Goal: Information Seeking & Learning: Learn about a topic

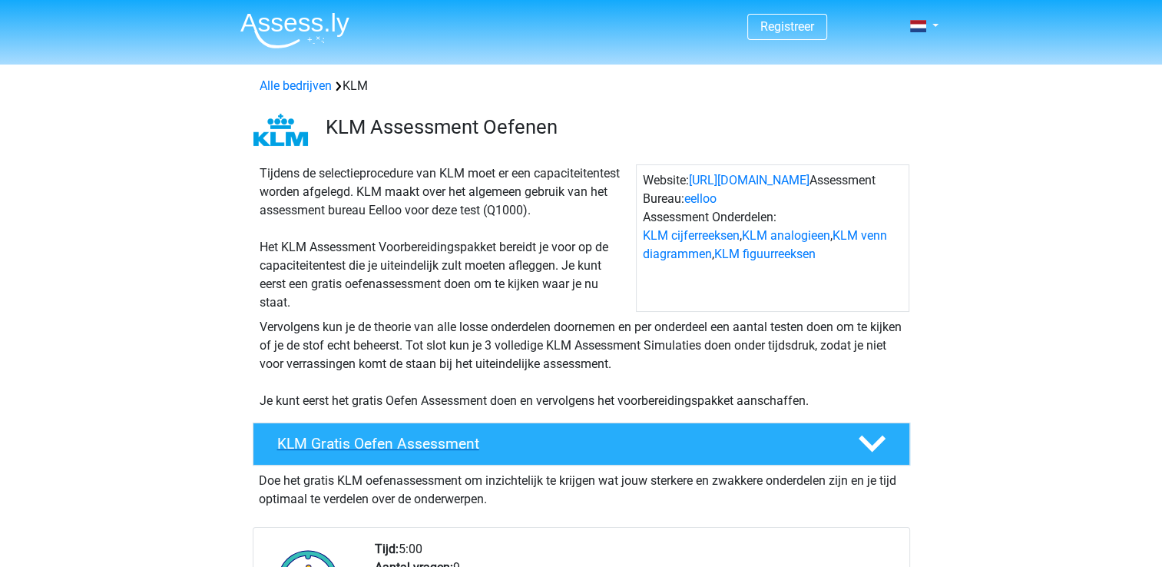
click at [455, 441] on h4 "KLM Gratis Oefen Assessment" at bounding box center [555, 444] width 556 height 18
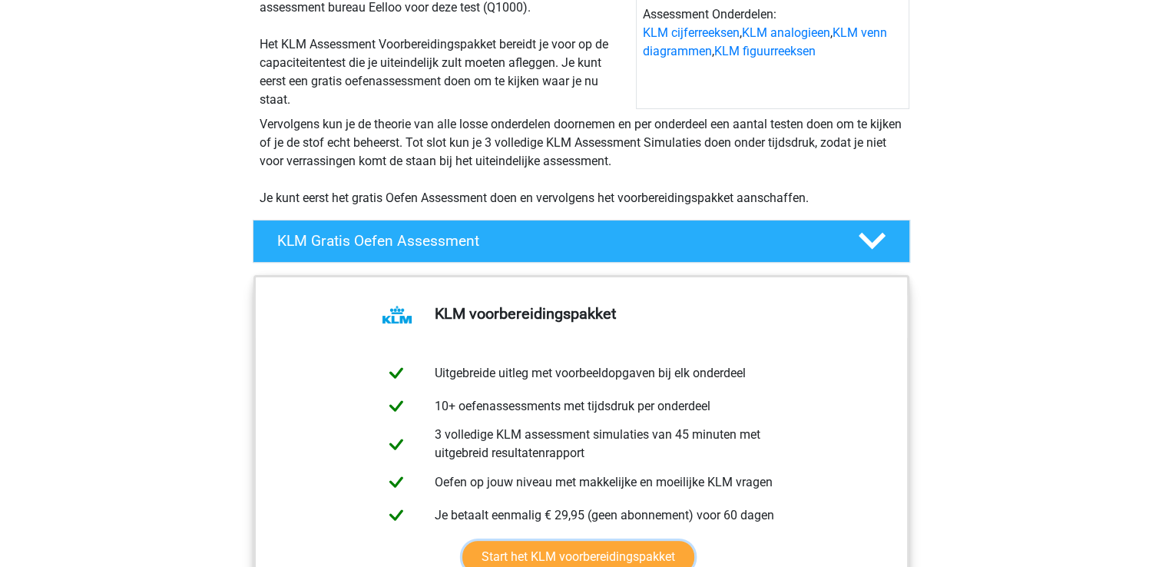
scroll to position [190, 0]
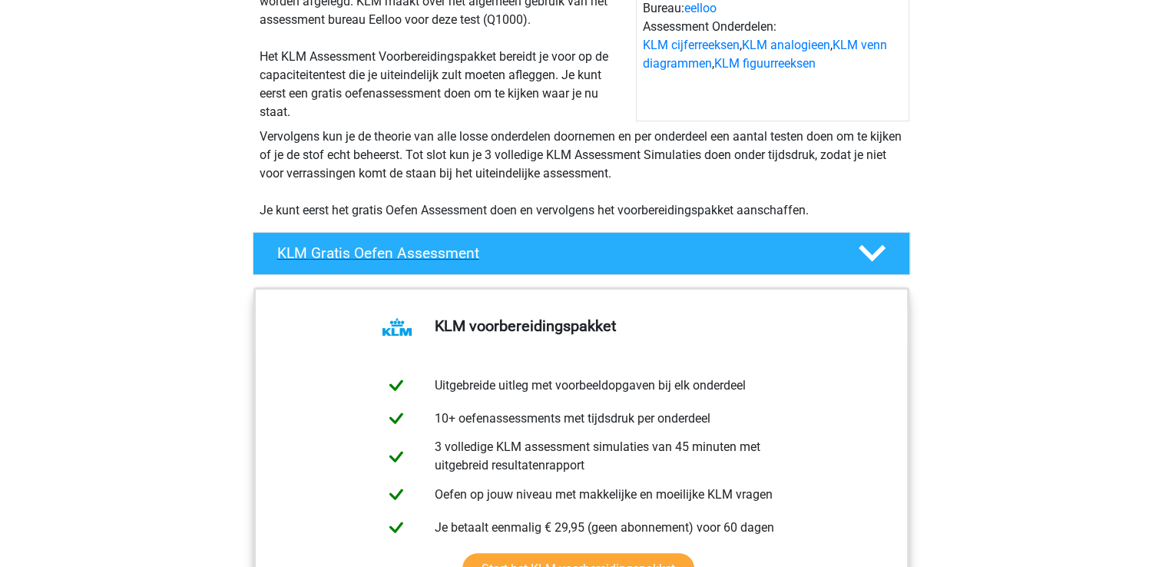
click at [873, 240] on icon at bounding box center [872, 253] width 27 height 27
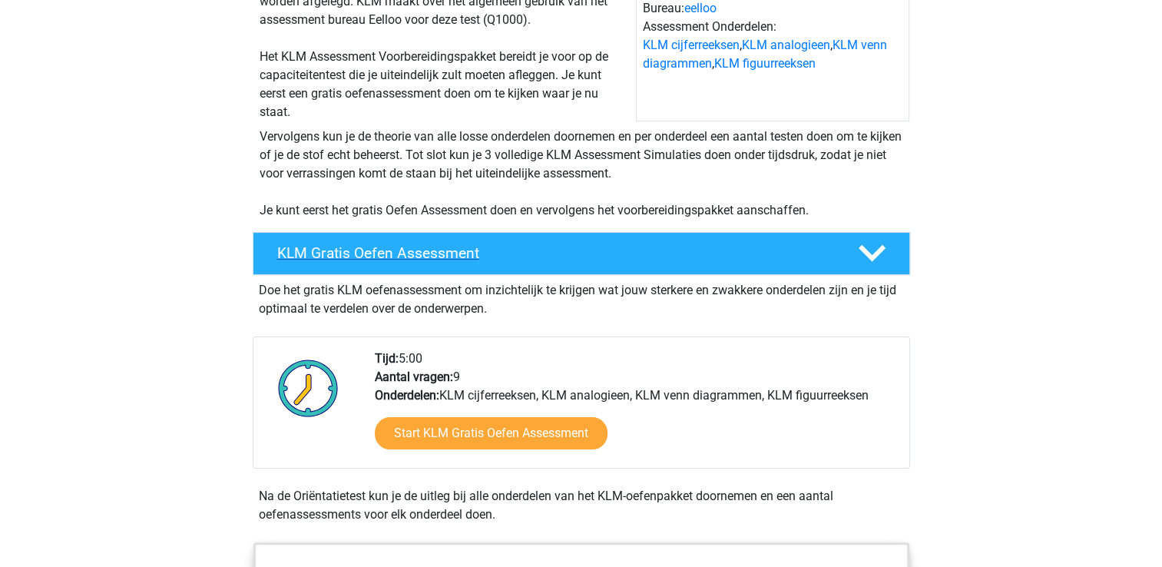
scroll to position [184, 0]
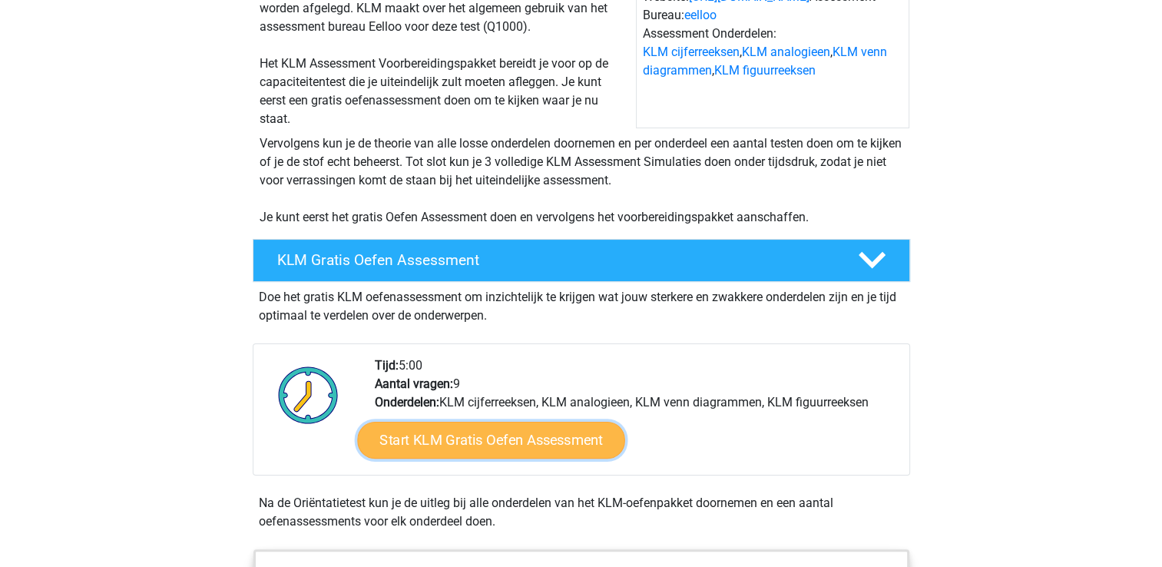
click at [507, 449] on link "Start KLM Gratis Oefen Assessment" at bounding box center [490, 439] width 267 height 37
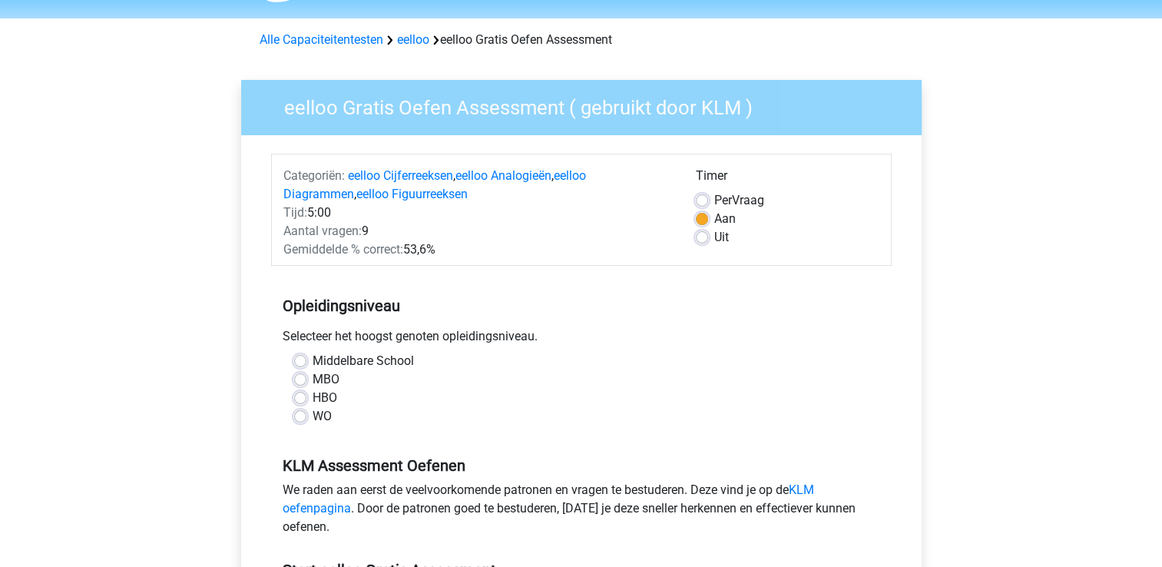
scroll to position [60, 0]
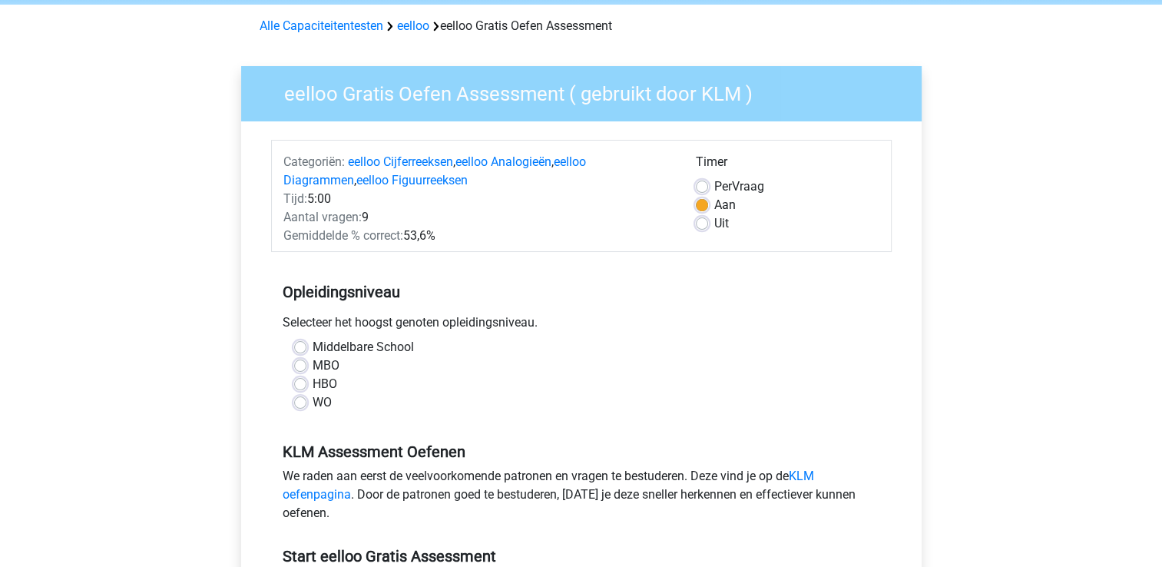
click at [313, 404] on label "WO" at bounding box center [322, 402] width 19 height 18
click at [301, 404] on input "WO" at bounding box center [300, 400] width 12 height 15
radio input "true"
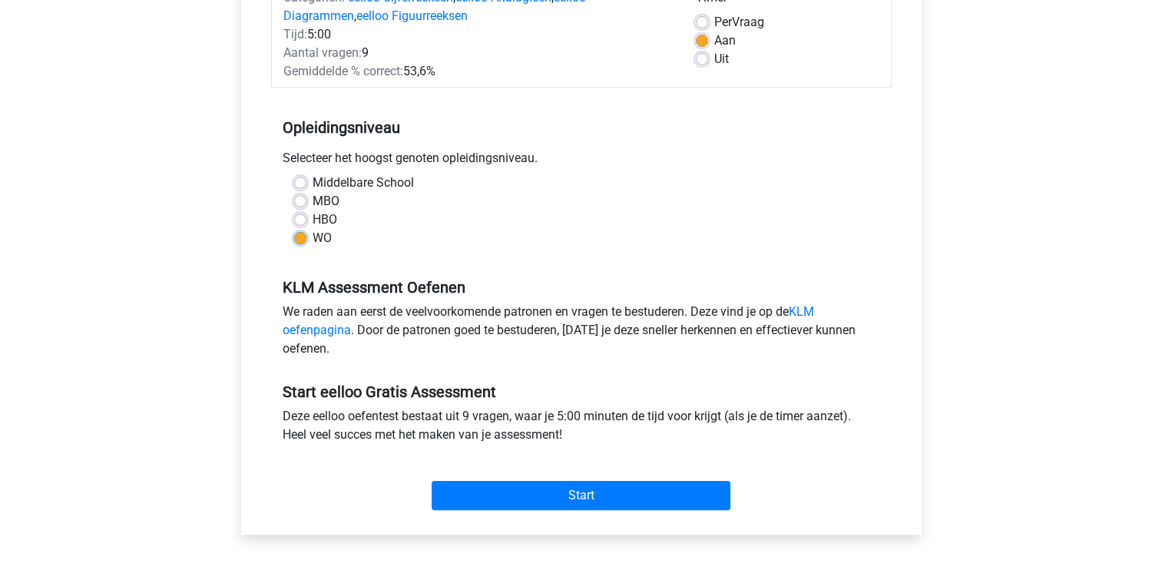
scroll to position [230, 0]
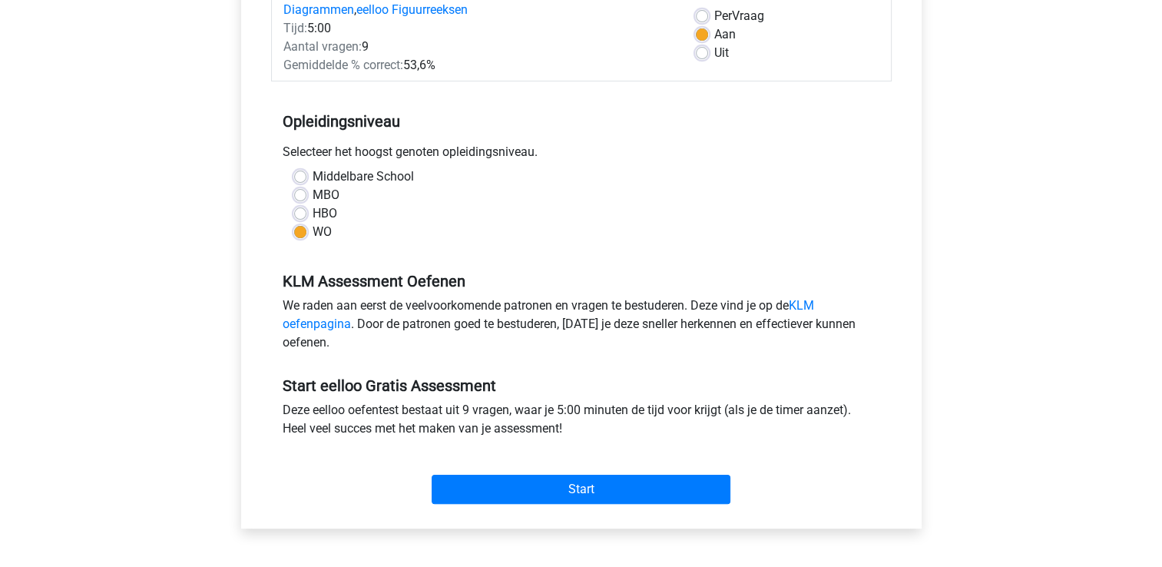
click at [306, 178] on div "Middelbare School" at bounding box center [581, 176] width 575 height 18
click at [313, 179] on label "Middelbare School" at bounding box center [363, 176] width 101 height 18
click at [296, 179] on input "Middelbare School" at bounding box center [300, 174] width 12 height 15
radio input "true"
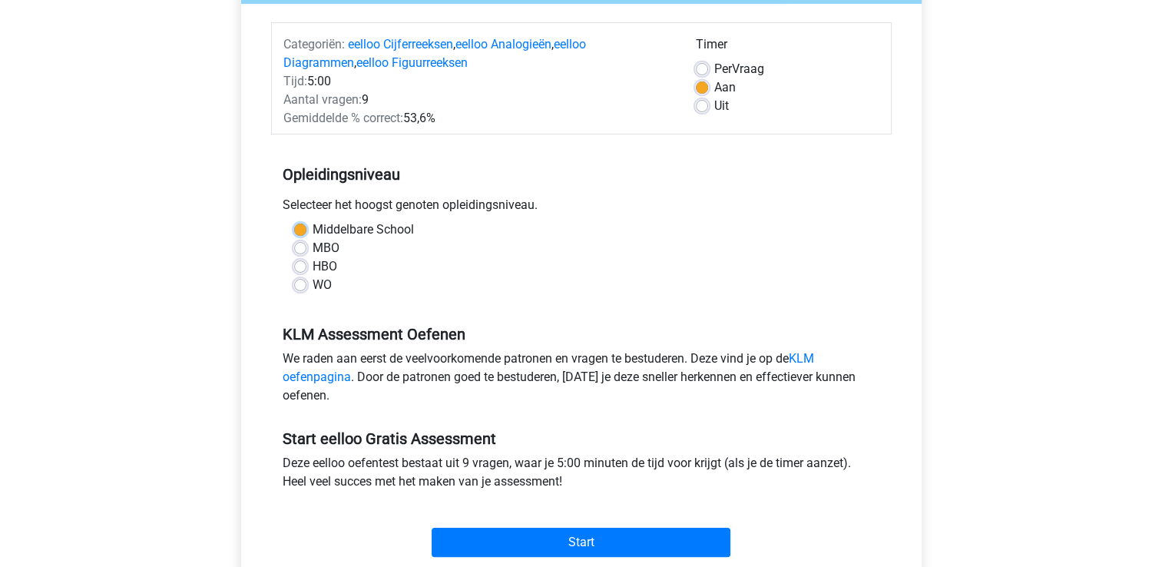
scroll to position [178, 0]
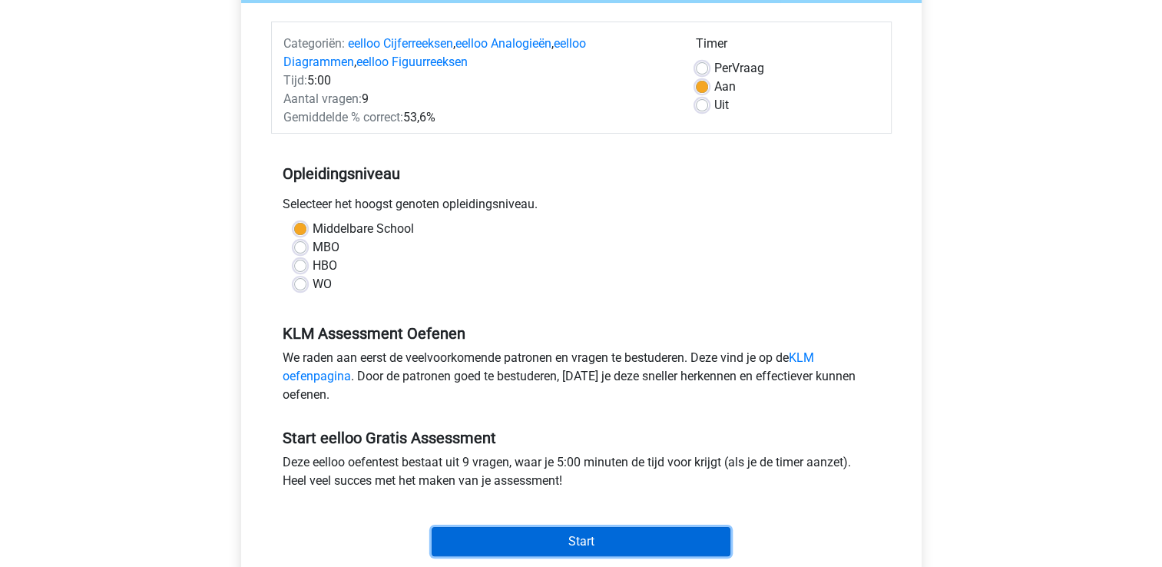
click at [588, 538] on input "Start" at bounding box center [581, 541] width 299 height 29
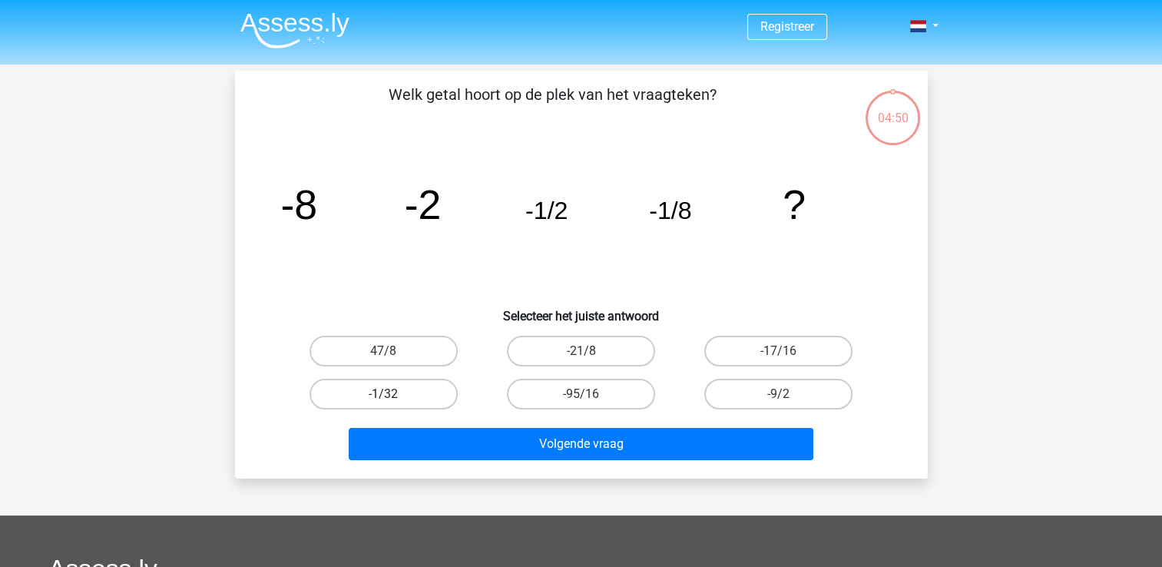
click at [416, 396] on label "-1/32" at bounding box center [384, 394] width 148 height 31
click at [393, 396] on input "-1/32" at bounding box center [388, 399] width 10 height 10
radio input "true"
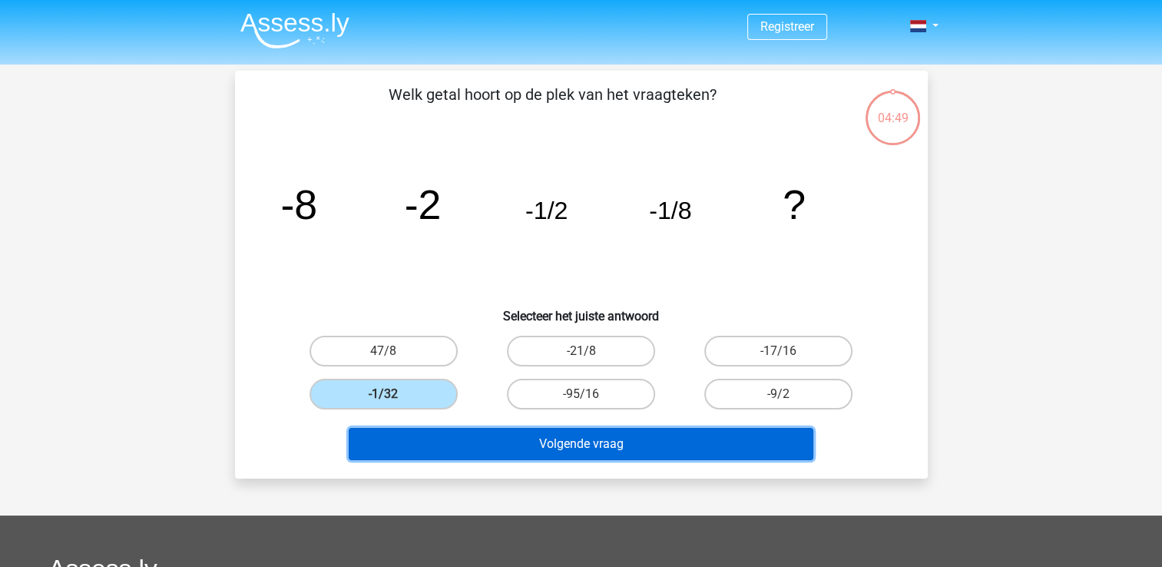
click at [522, 437] on button "Volgende vraag" at bounding box center [581, 444] width 465 height 32
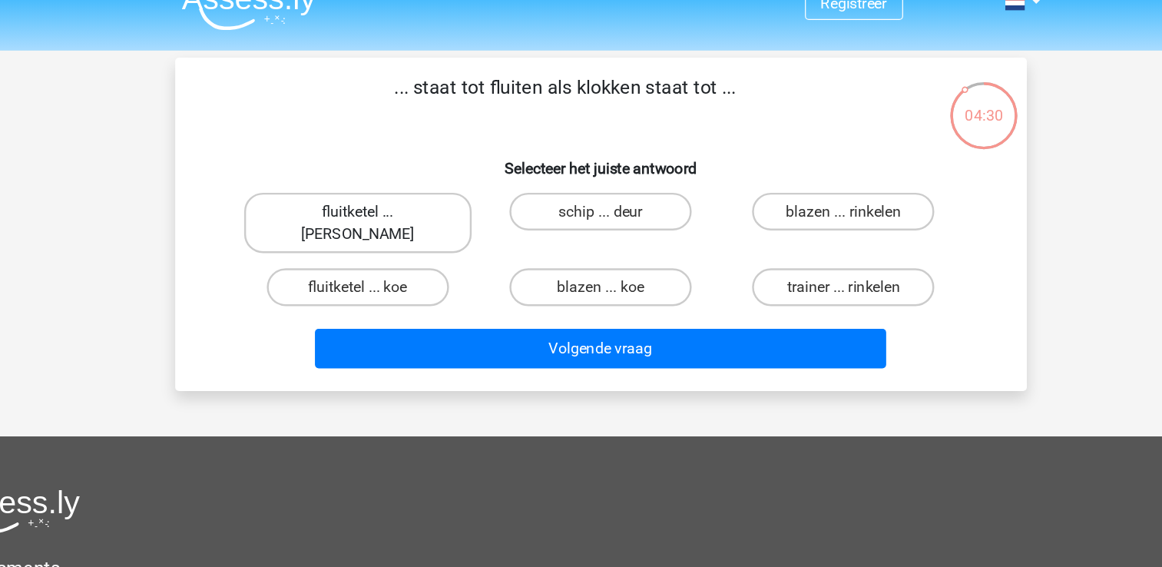
click at [436, 204] on label "fluitketel ... luiden" at bounding box center [383, 204] width 185 height 49
click at [393, 204] on input "fluitketel ... luiden" at bounding box center [388, 201] width 10 height 10
radio input "true"
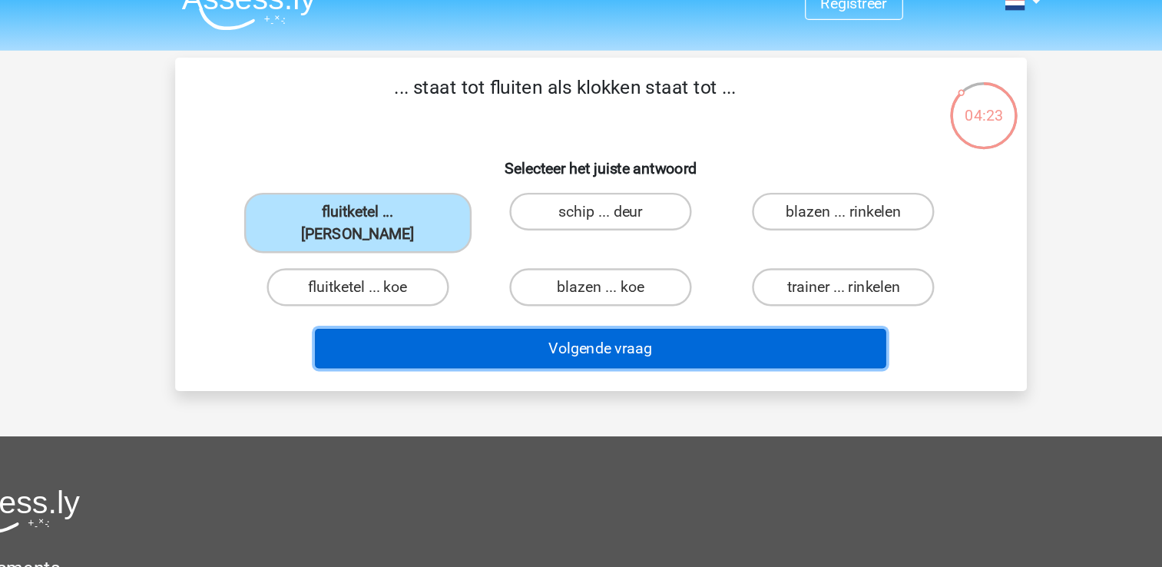
click at [486, 291] on button "Volgende vraag" at bounding box center [581, 307] width 465 height 32
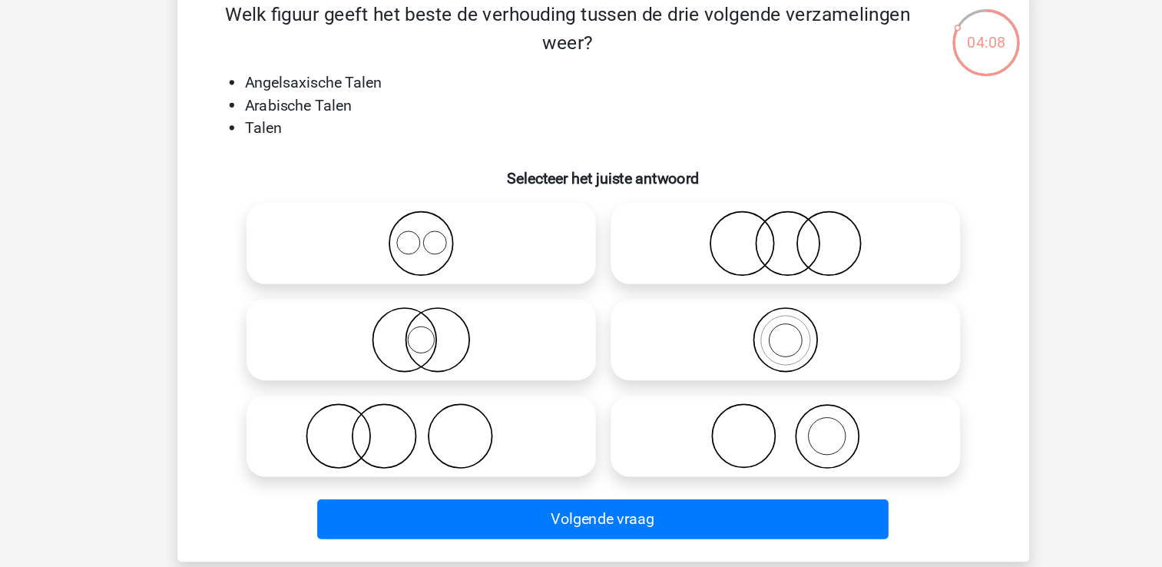
click at [460, 290] on icon at bounding box center [433, 281] width 272 height 54
click at [443, 273] on input "radio" at bounding box center [438, 268] width 10 height 10
radio input "true"
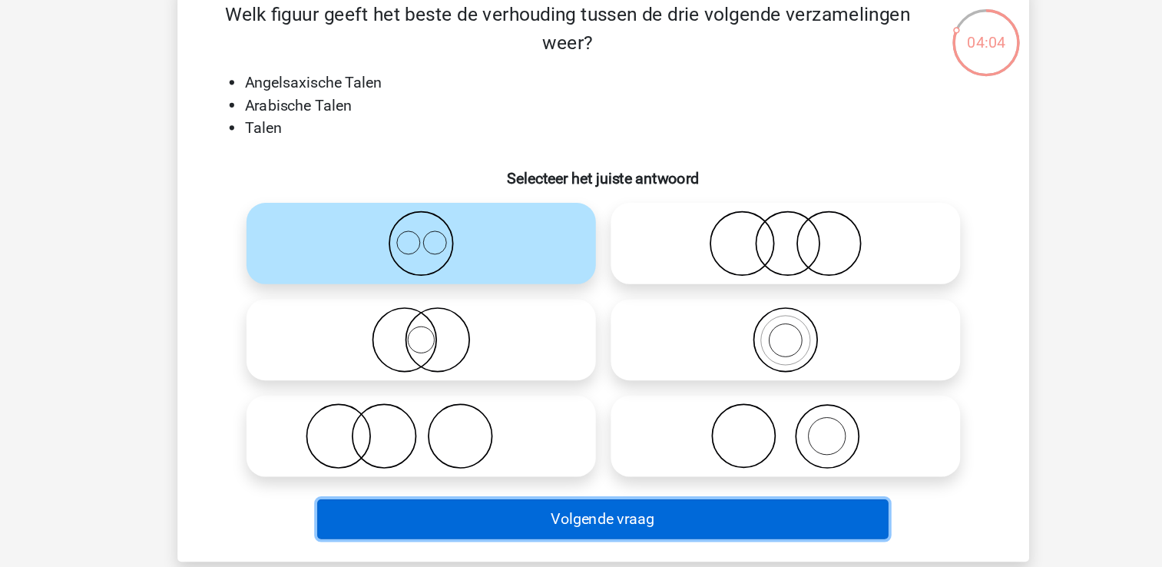
click at [542, 515] on button "Volgende vraag" at bounding box center [581, 505] width 465 height 32
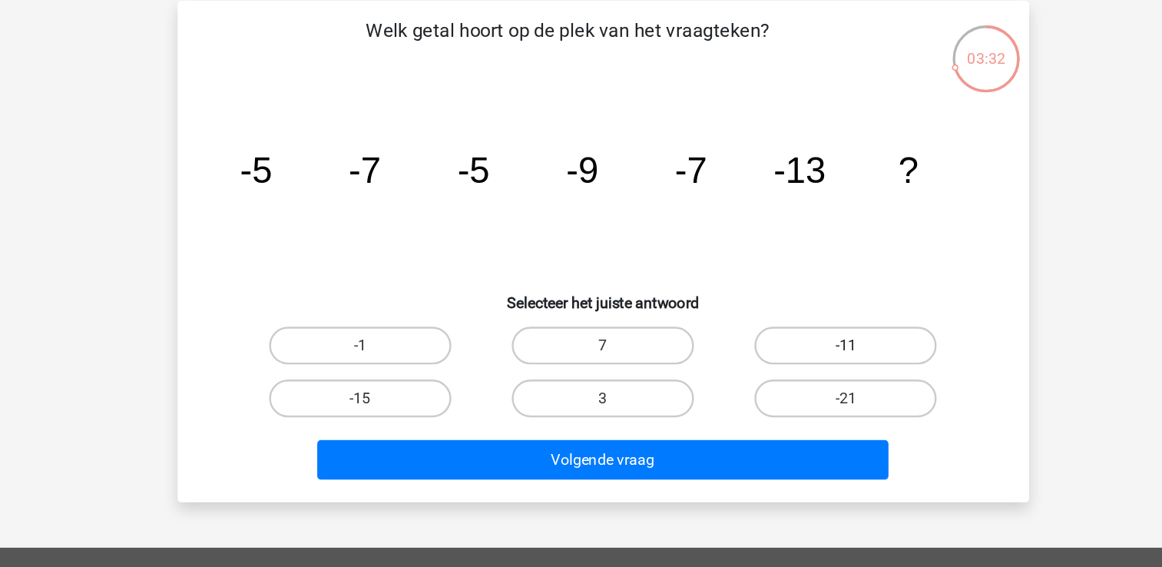
click at [771, 353] on label "-11" at bounding box center [778, 351] width 148 height 31
click at [779, 353] on input "-11" at bounding box center [784, 356] width 10 height 10
radio input "true"
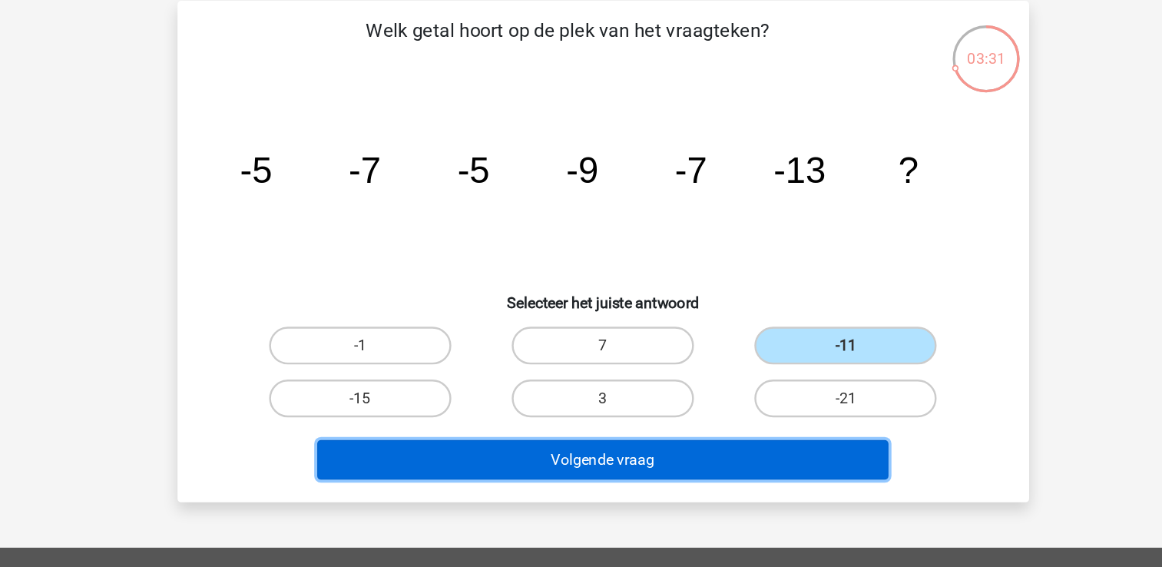
click at [587, 444] on button "Volgende vraag" at bounding box center [581, 444] width 465 height 32
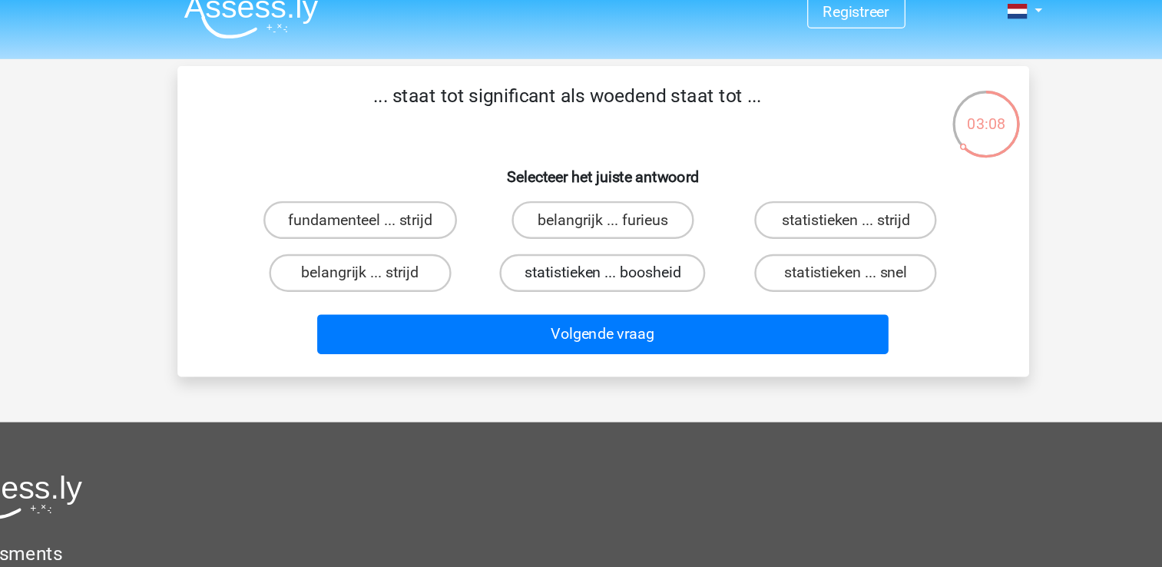
click at [591, 234] on label "statistieken ... boosheid" at bounding box center [580, 239] width 167 height 31
click at [591, 239] on input "statistieken ... boosheid" at bounding box center [586, 244] width 10 height 10
radio input "true"
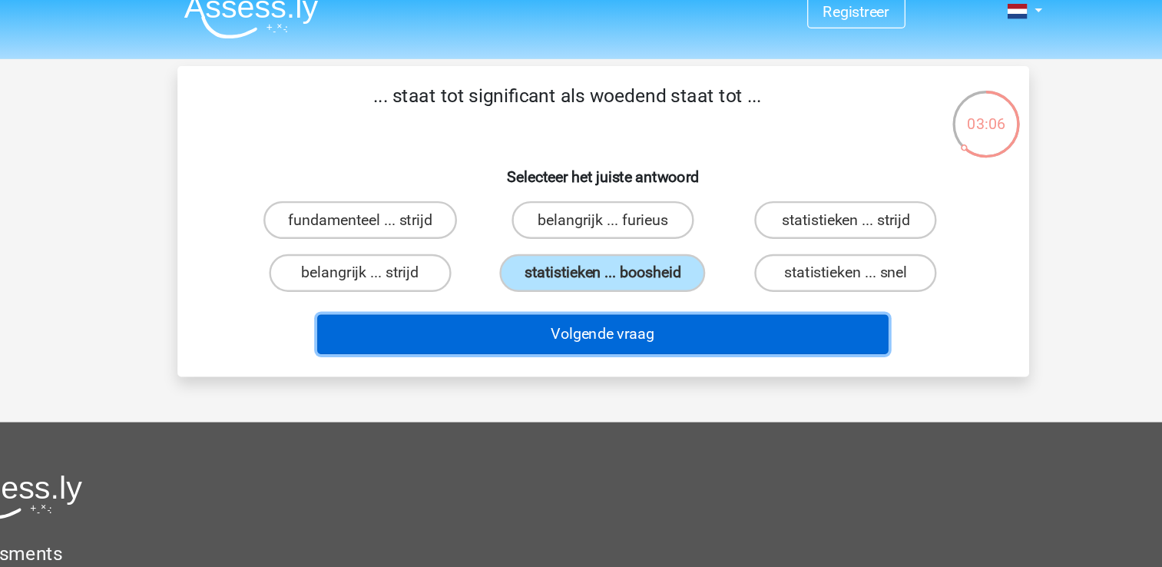
click at [565, 284] on button "Volgende vraag" at bounding box center [581, 289] width 465 height 32
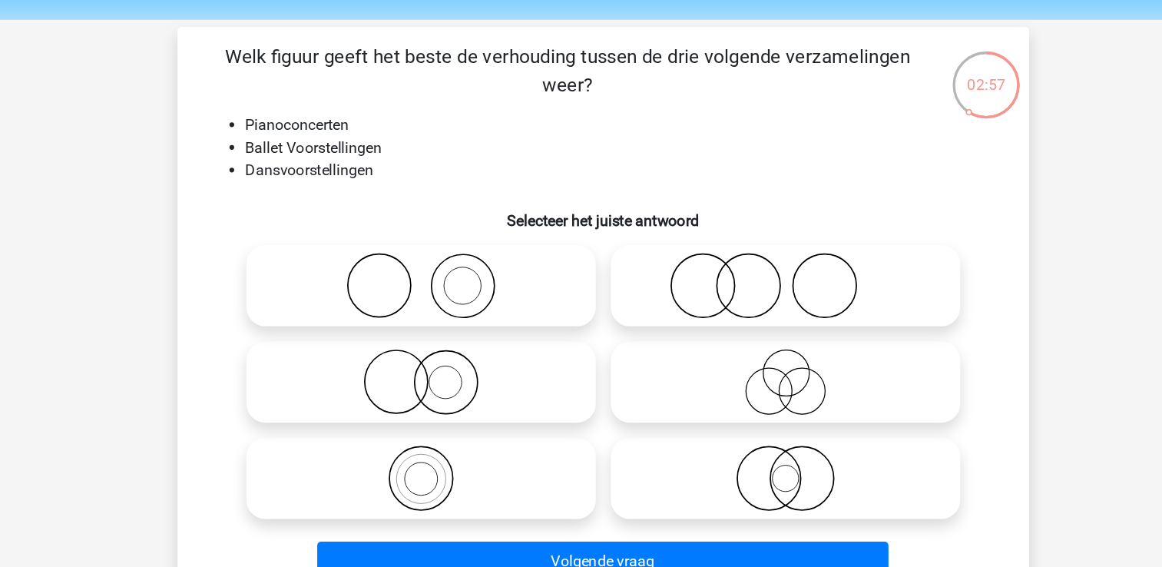
click at [697, 283] on icon at bounding box center [730, 281] width 272 height 54
click at [730, 273] on input "radio" at bounding box center [735, 268] width 10 height 10
radio input "true"
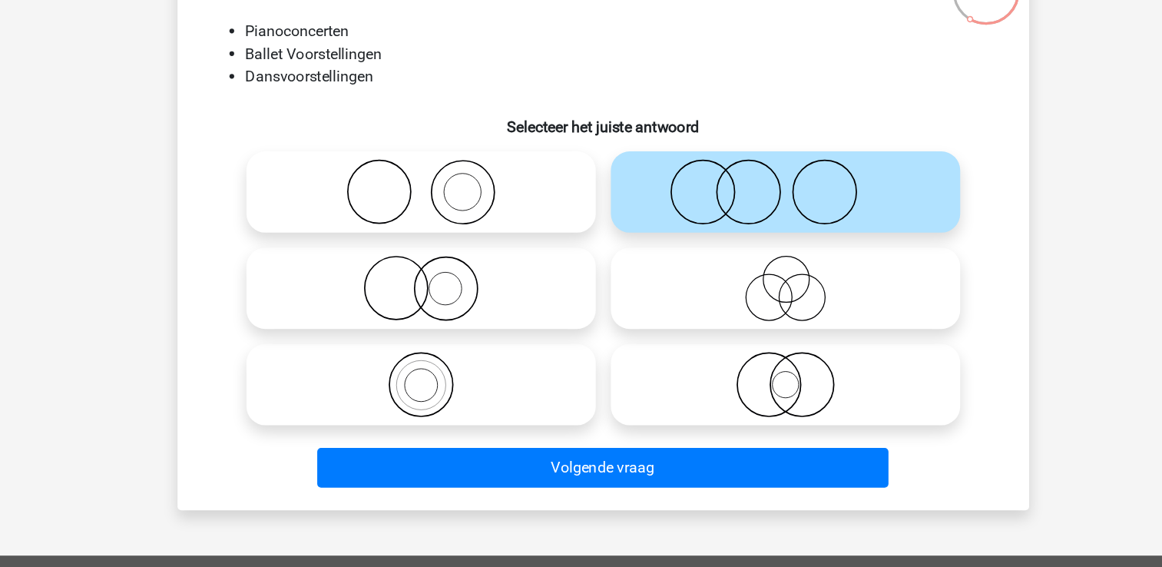
scroll to position [21, 0]
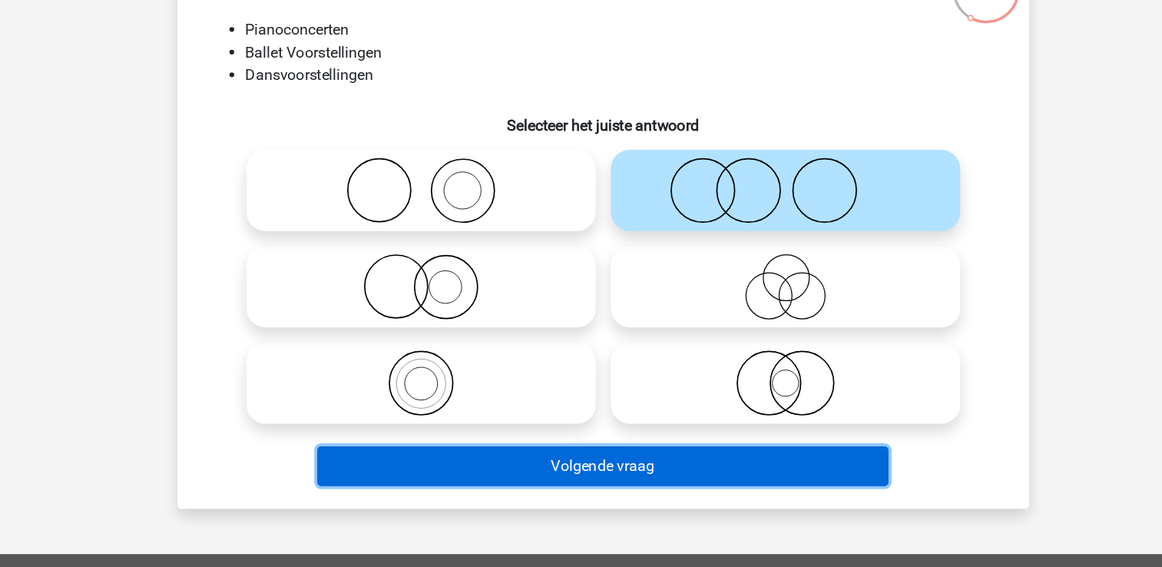
click at [559, 469] on button "Volgende vraag" at bounding box center [581, 485] width 465 height 32
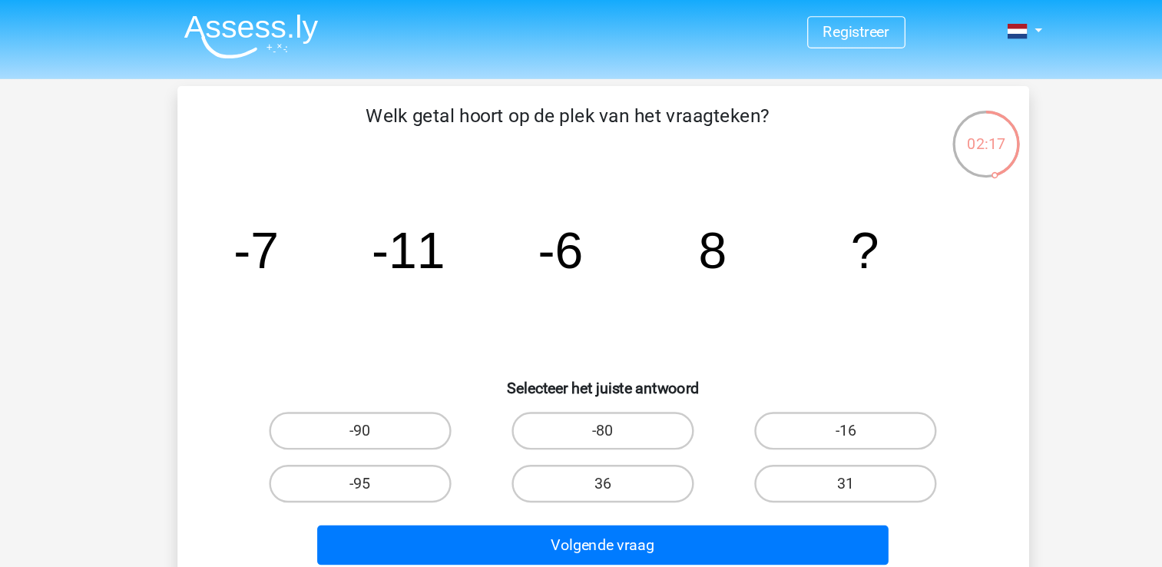
scroll to position [0, 0]
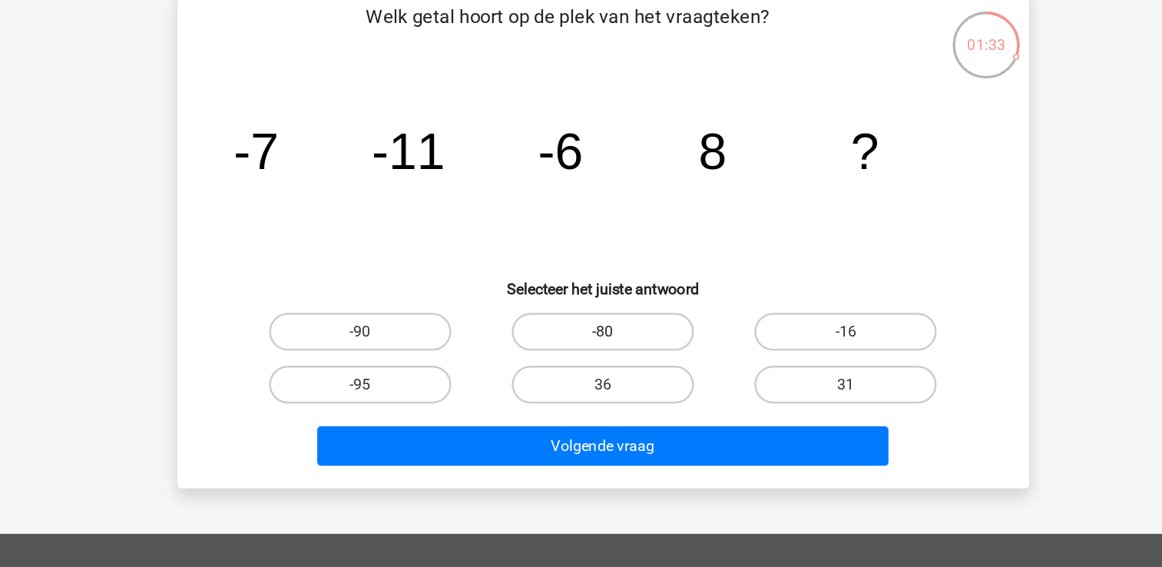
click at [568, 357] on label "-80" at bounding box center [581, 351] width 148 height 31
click at [581, 357] on input "-80" at bounding box center [586, 356] width 10 height 10
radio input "true"
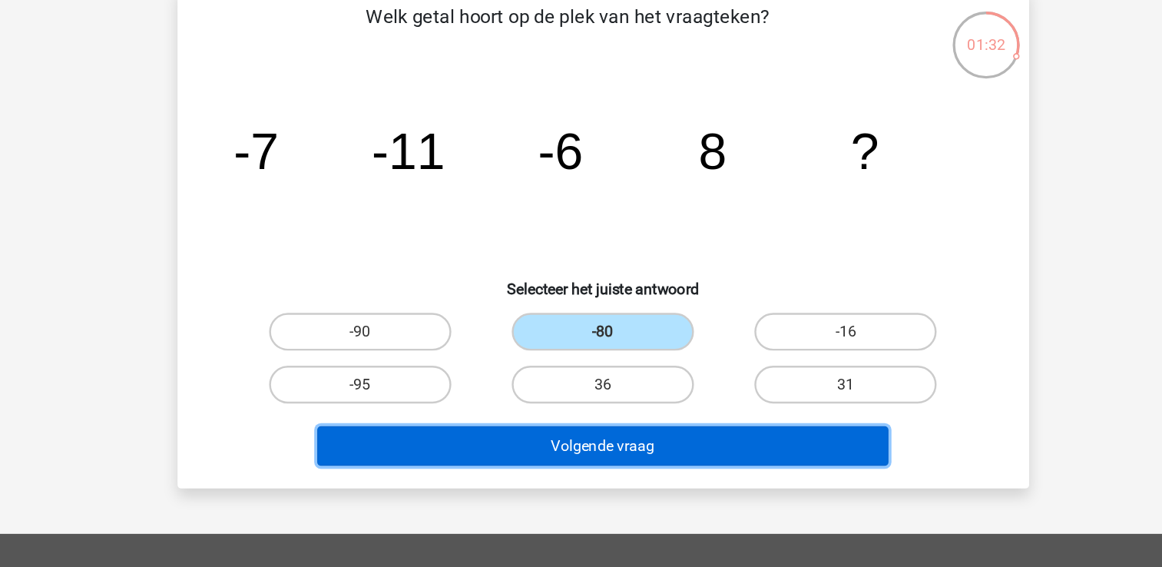
click at [541, 443] on button "Volgende vraag" at bounding box center [581, 444] width 465 height 32
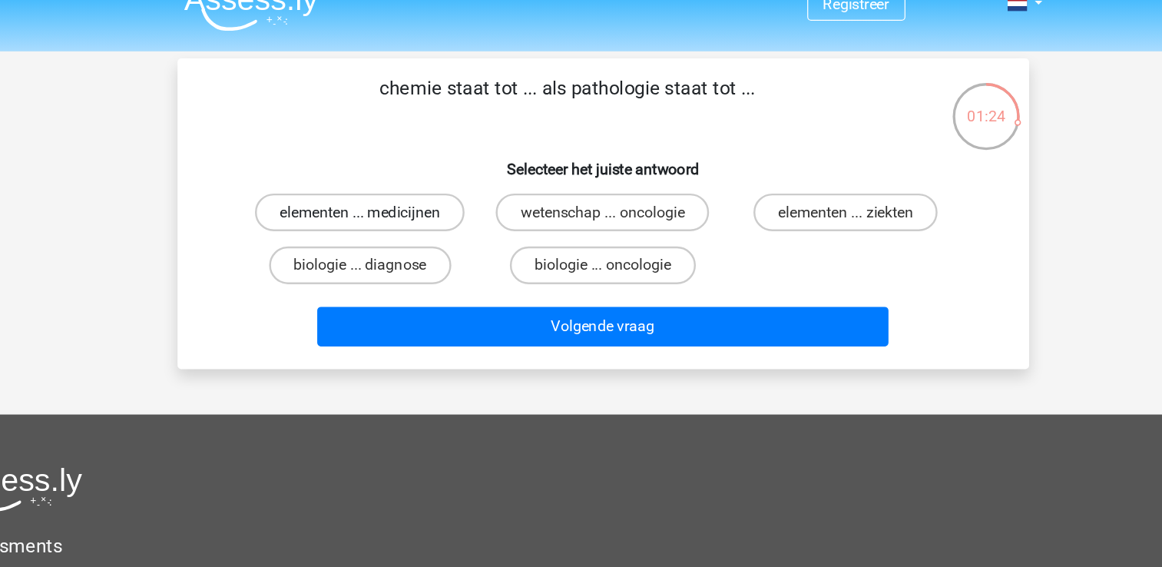
click at [404, 194] on label "elementen ... medicijnen" at bounding box center [383, 195] width 171 height 31
click at [393, 196] on input "elementen ... medicijnen" at bounding box center [388, 201] width 10 height 10
radio input "true"
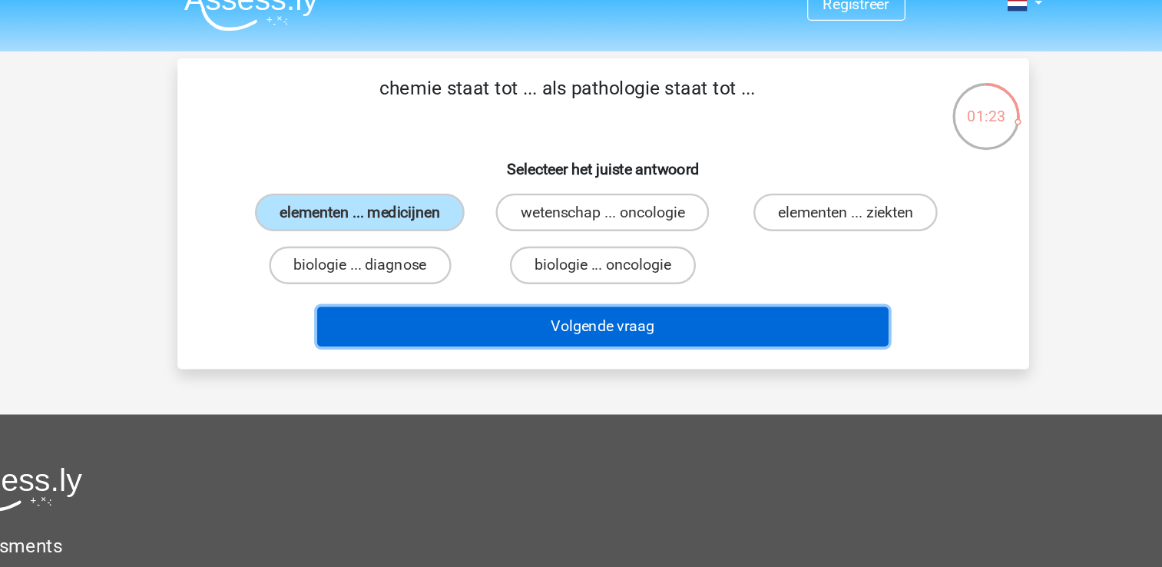
click at [475, 290] on button "Volgende vraag" at bounding box center [581, 289] width 465 height 32
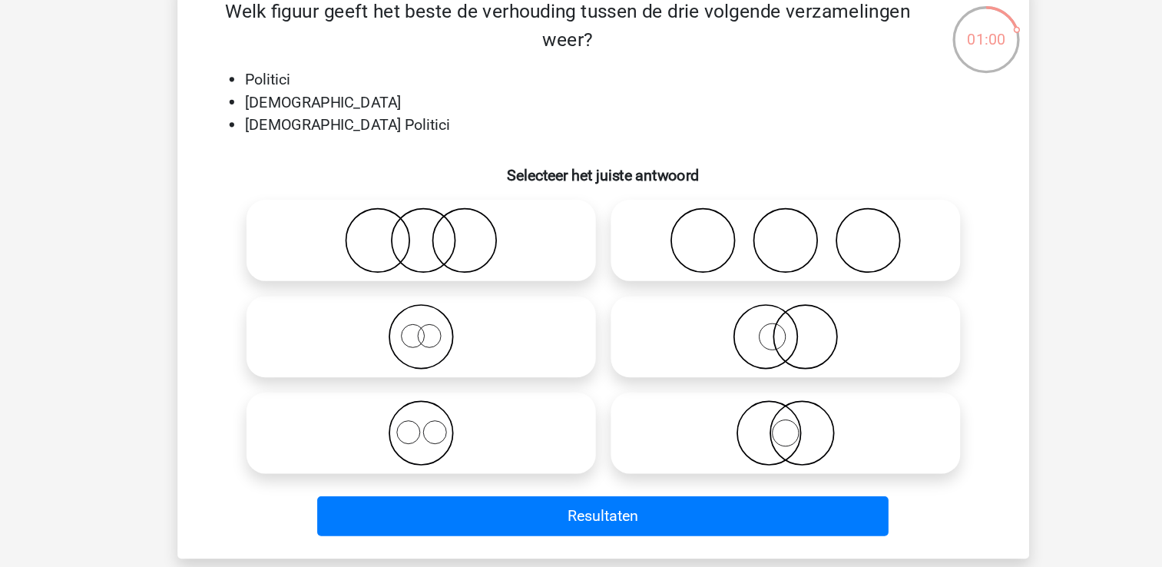
click at [749, 275] on icon at bounding box center [730, 281] width 272 height 54
click at [740, 273] on input "radio" at bounding box center [735, 268] width 10 height 10
radio input "true"
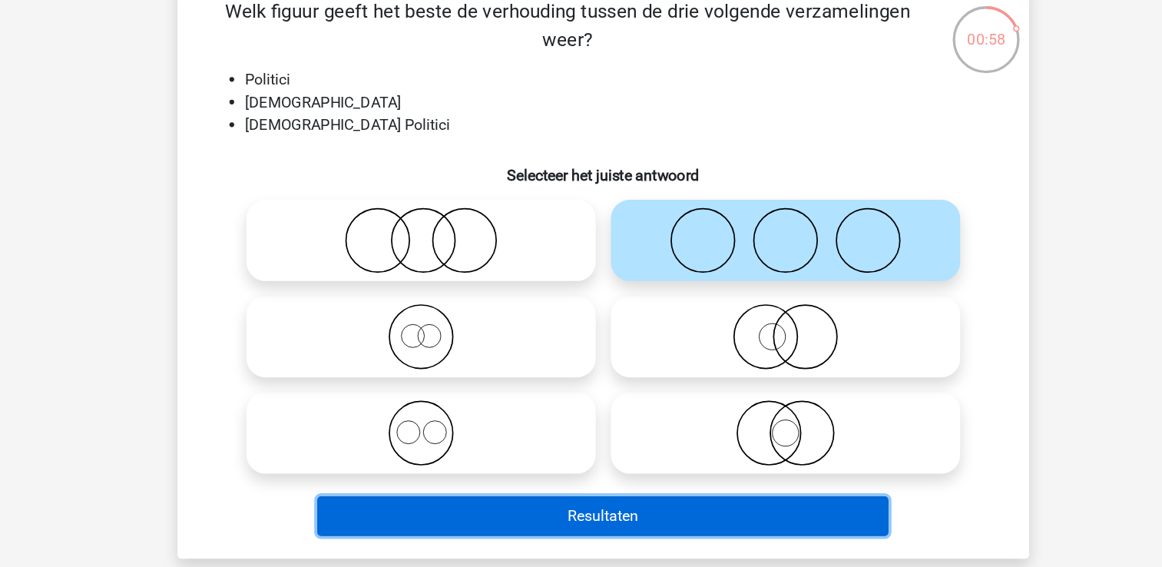
click at [601, 510] on button "Resultaten" at bounding box center [581, 505] width 465 height 32
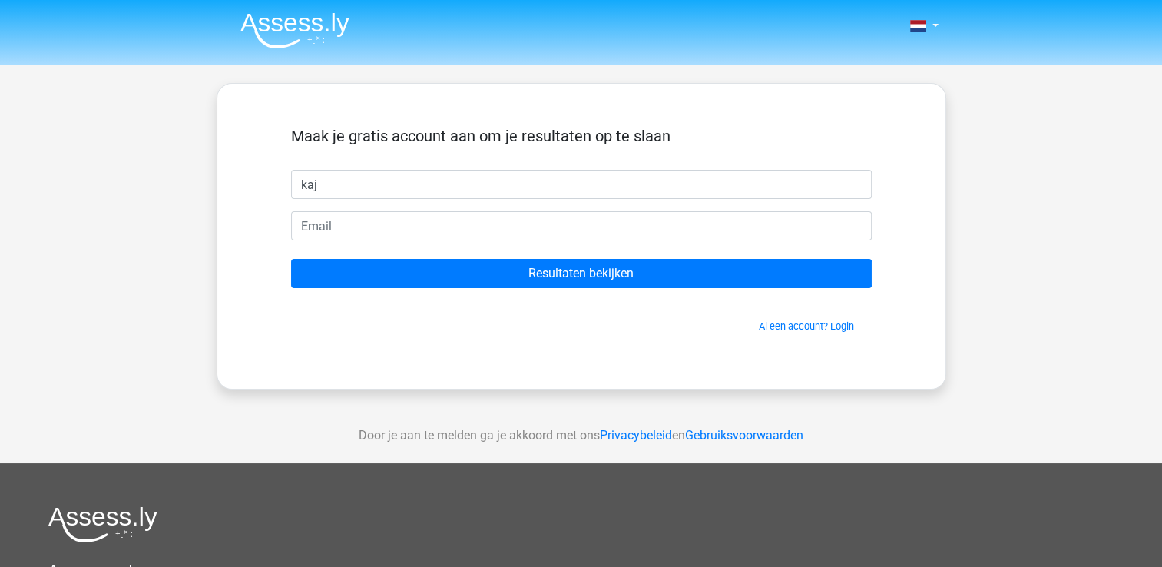
type input "kaj"
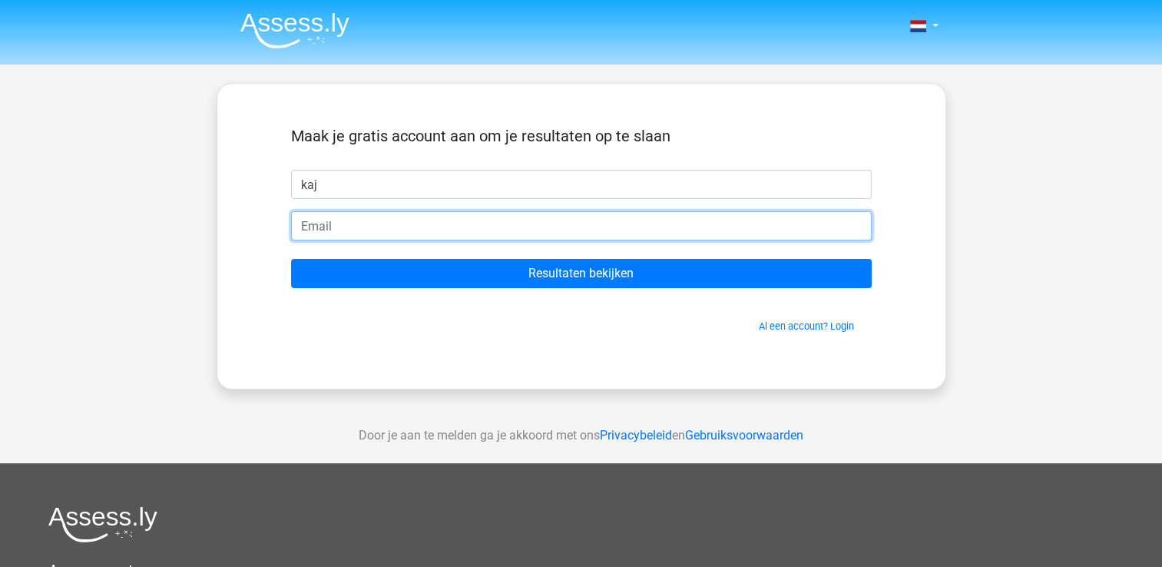
click at [402, 223] on input "email" at bounding box center [581, 225] width 581 height 29
type input "kajvandongen4@gmail.com"
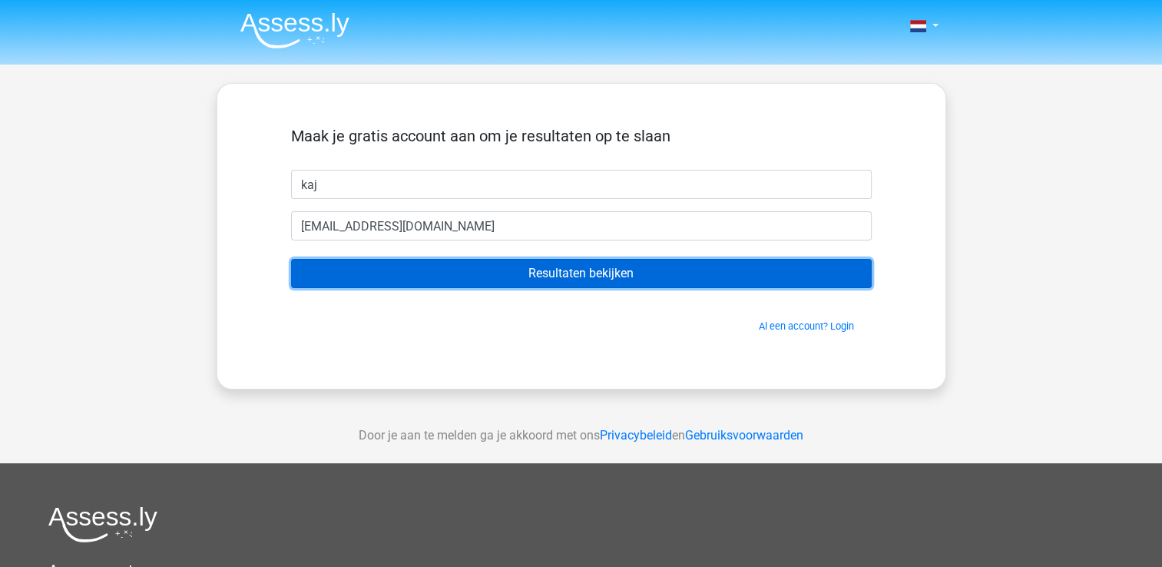
click at [406, 265] on input "Resultaten bekijken" at bounding box center [581, 273] width 581 height 29
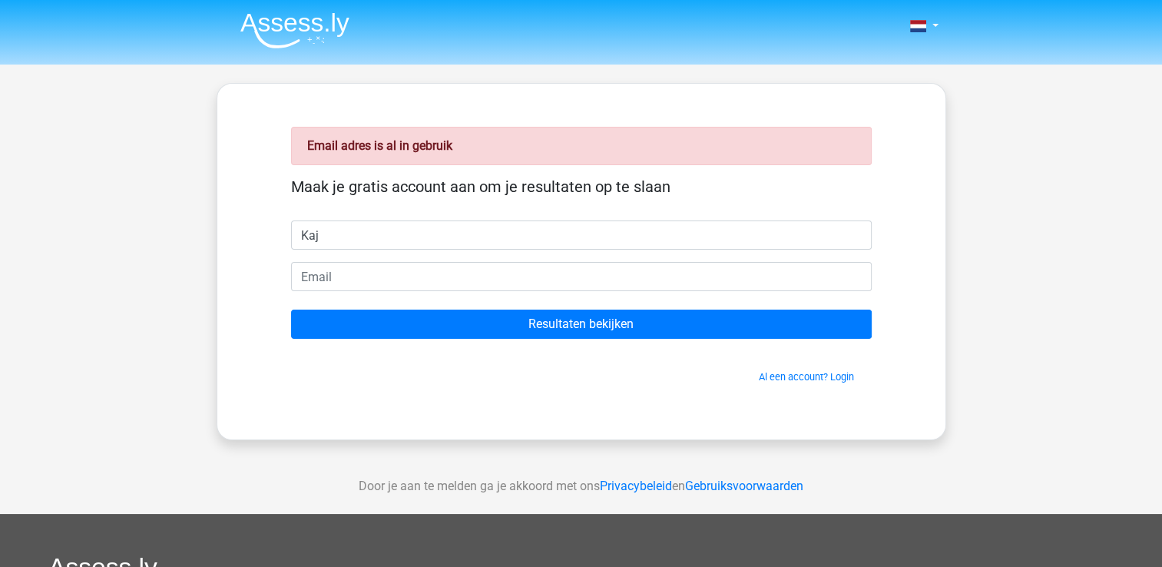
type input "kaj"
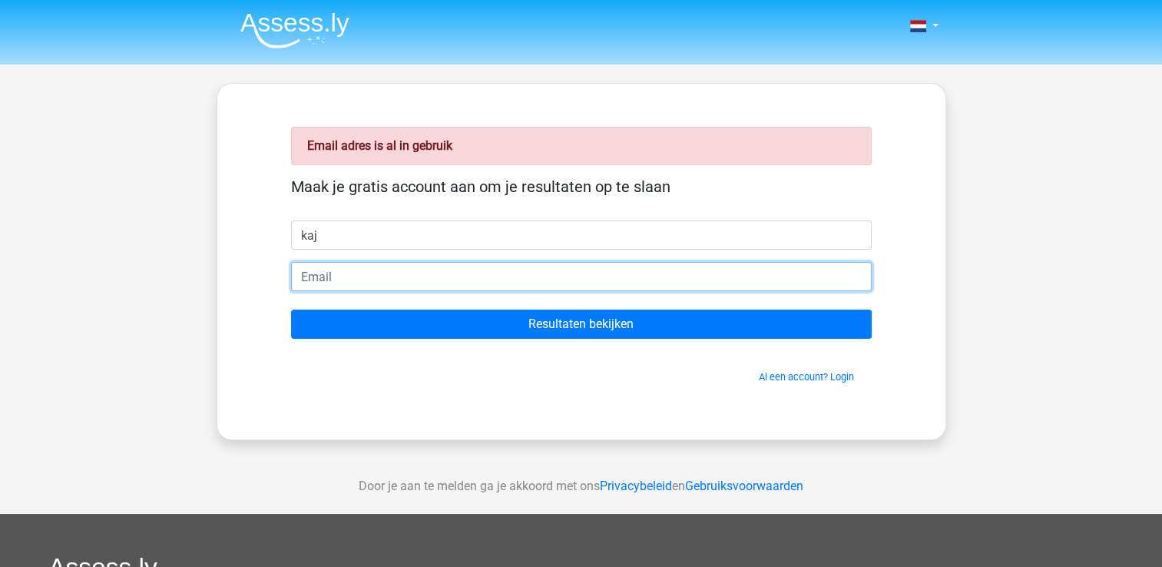
type input "[EMAIL_ADDRESS][DOMAIN_NAME]"
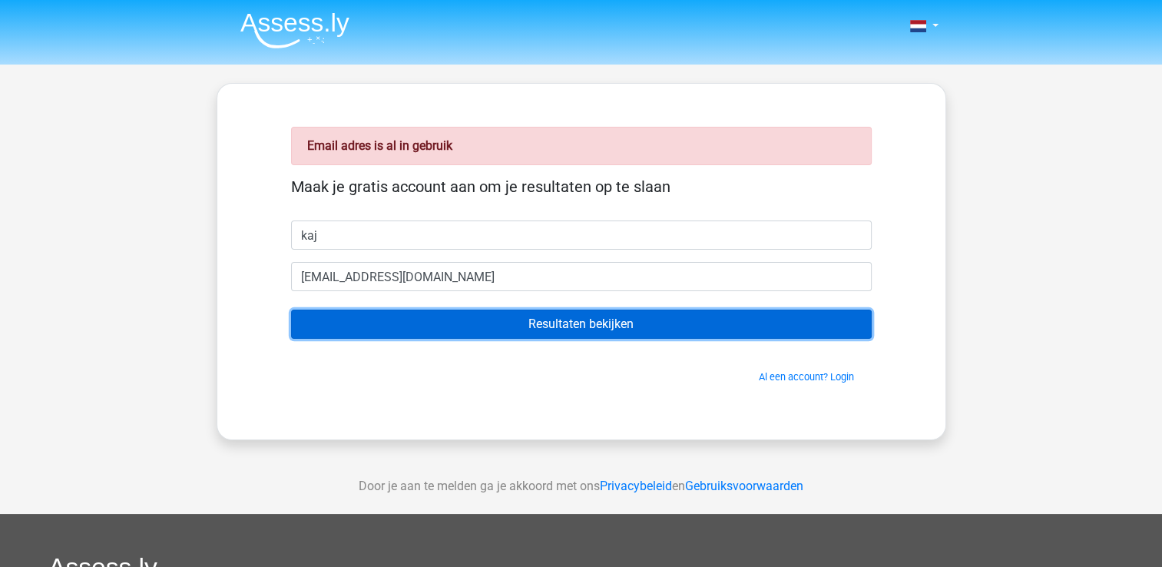
click at [362, 316] on input "Resultaten bekijken" at bounding box center [581, 324] width 581 height 29
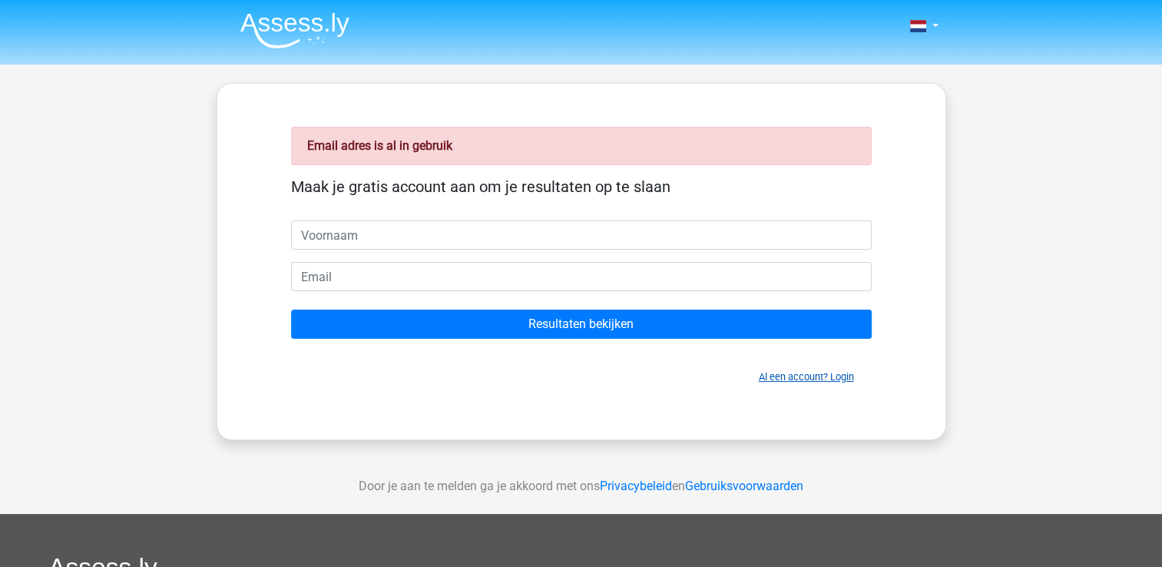
click at [802, 377] on link "Al een account? Login" at bounding box center [806, 377] width 95 height 12
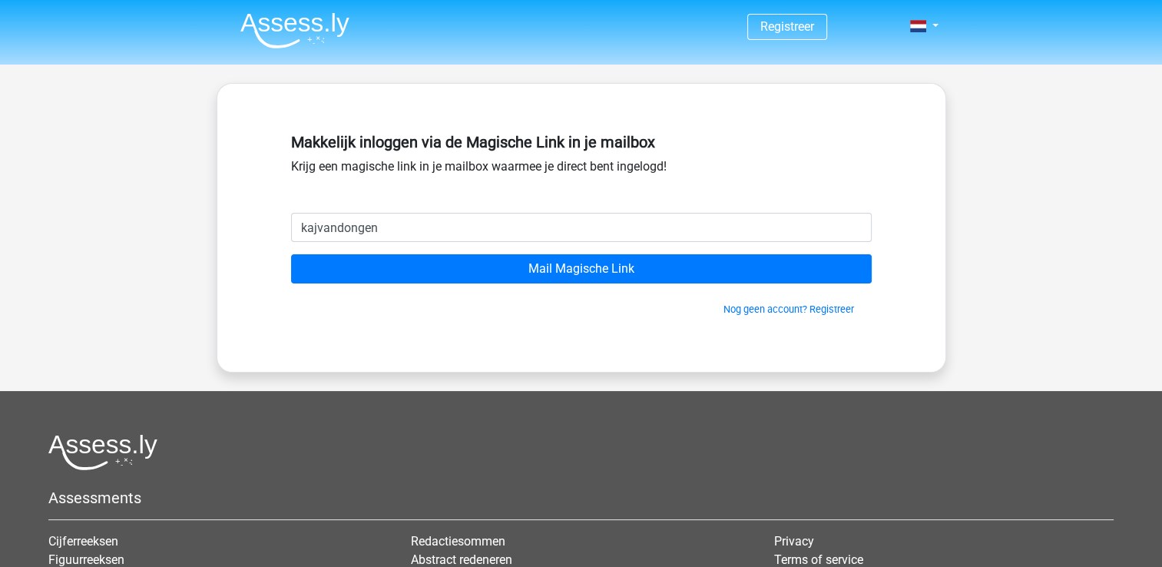
type input "[EMAIL_ADDRESS][DOMAIN_NAME]"
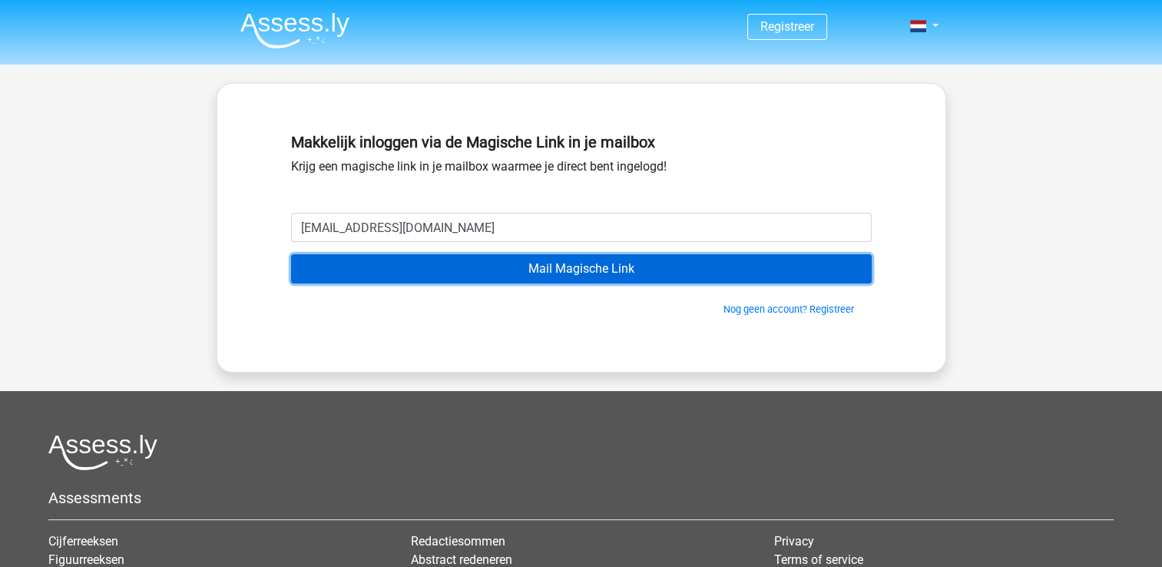
click at [410, 271] on input "Mail Magische Link" at bounding box center [581, 268] width 581 height 29
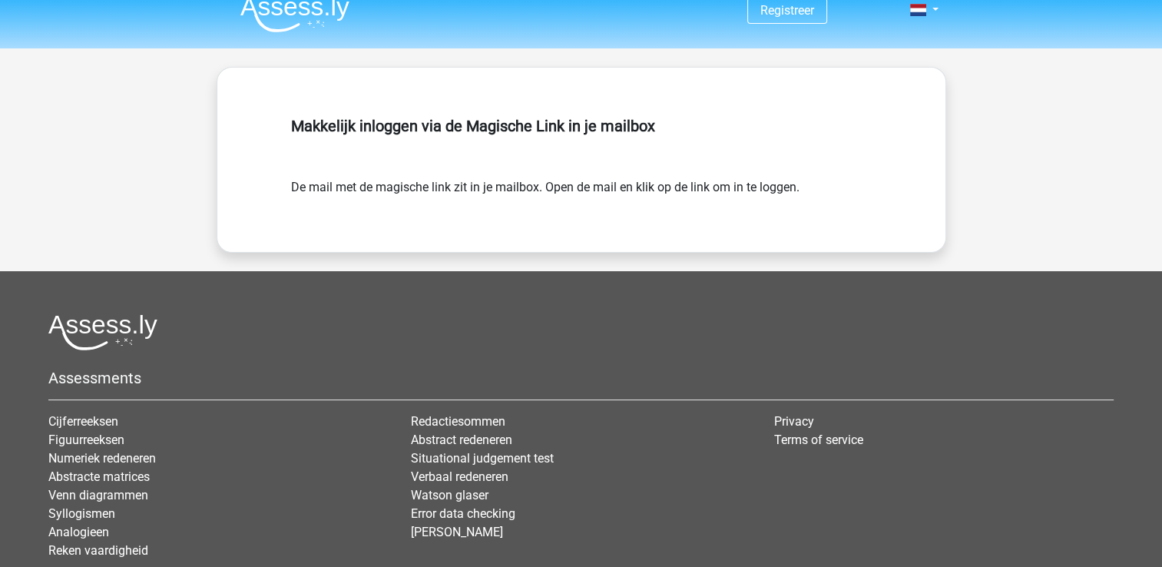
scroll to position [18, 0]
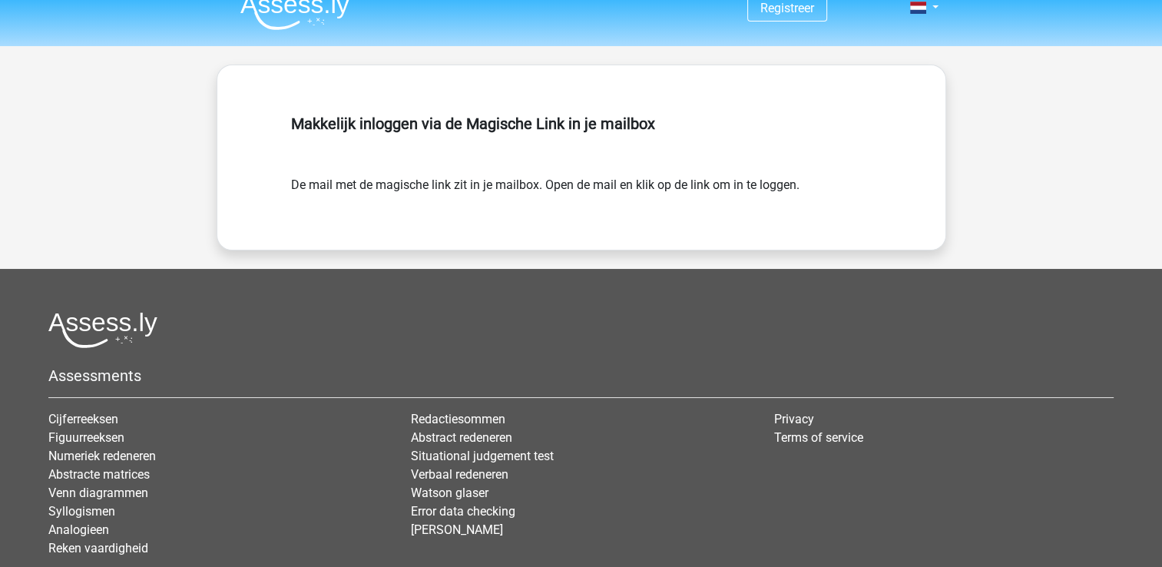
click at [679, 194] on div "Makkelijk inloggen via de Magische Link in je mailbox De mail met de magische l…" at bounding box center [581, 157] width 654 height 111
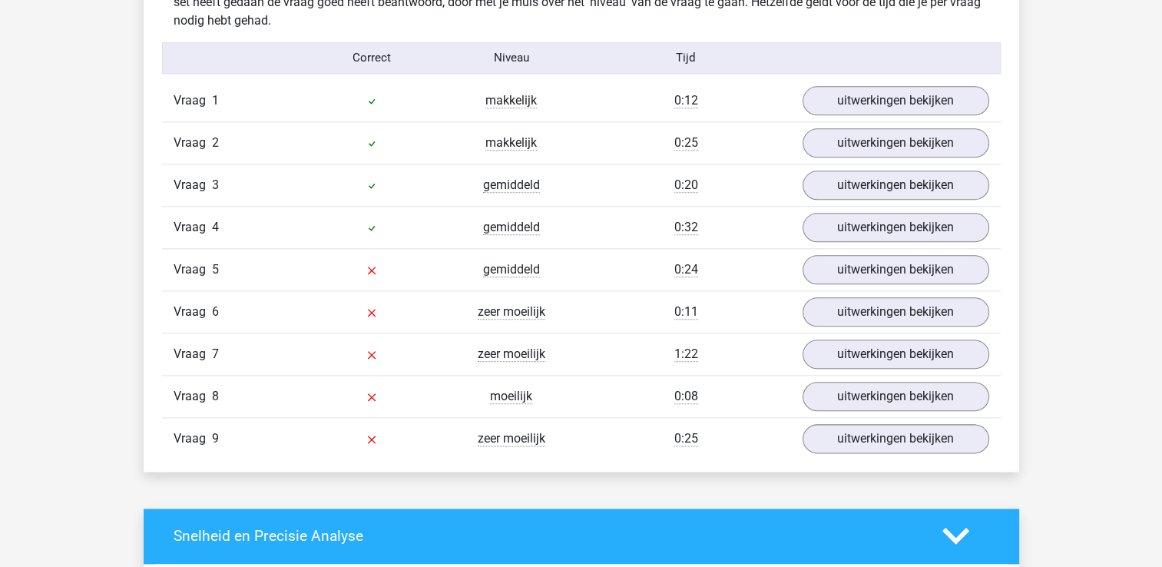
scroll to position [1754, 0]
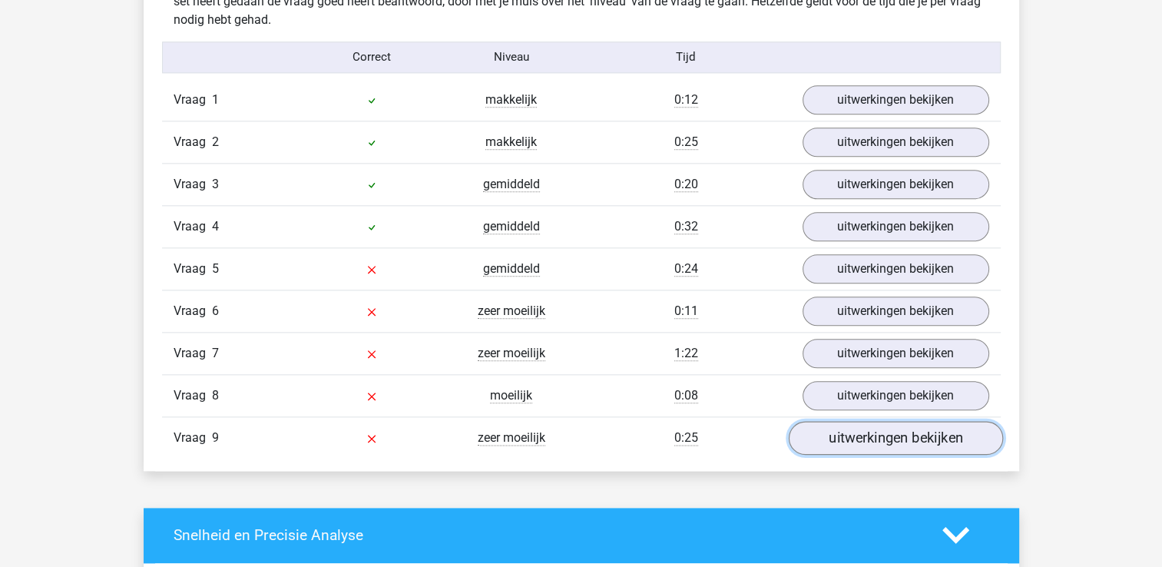
click at [859, 434] on link "uitwerkingen bekijken" at bounding box center [895, 438] width 214 height 34
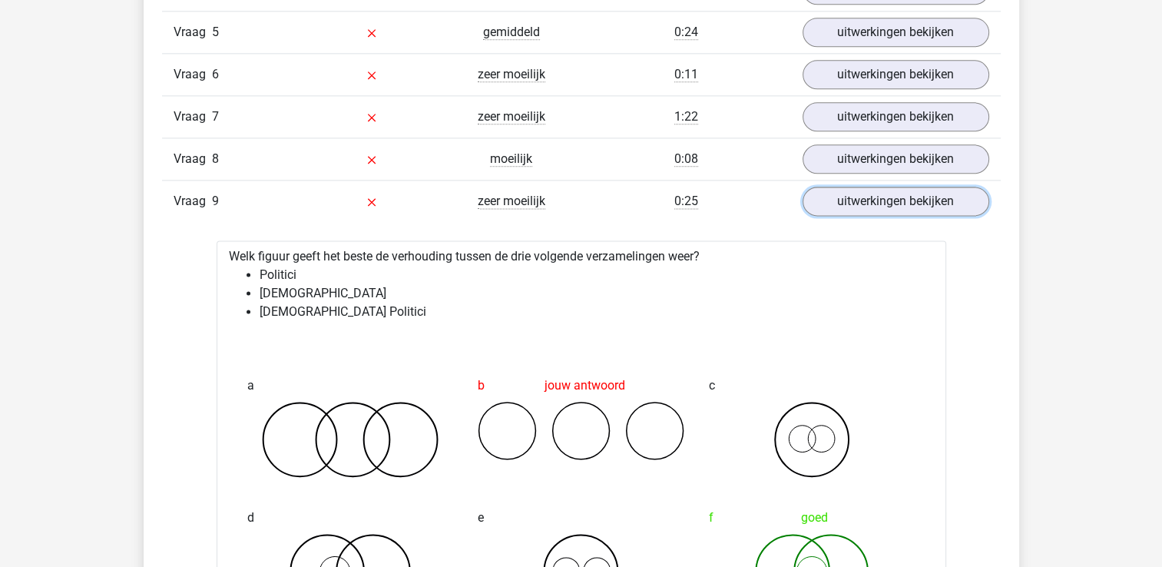
scroll to position [1926, 0]
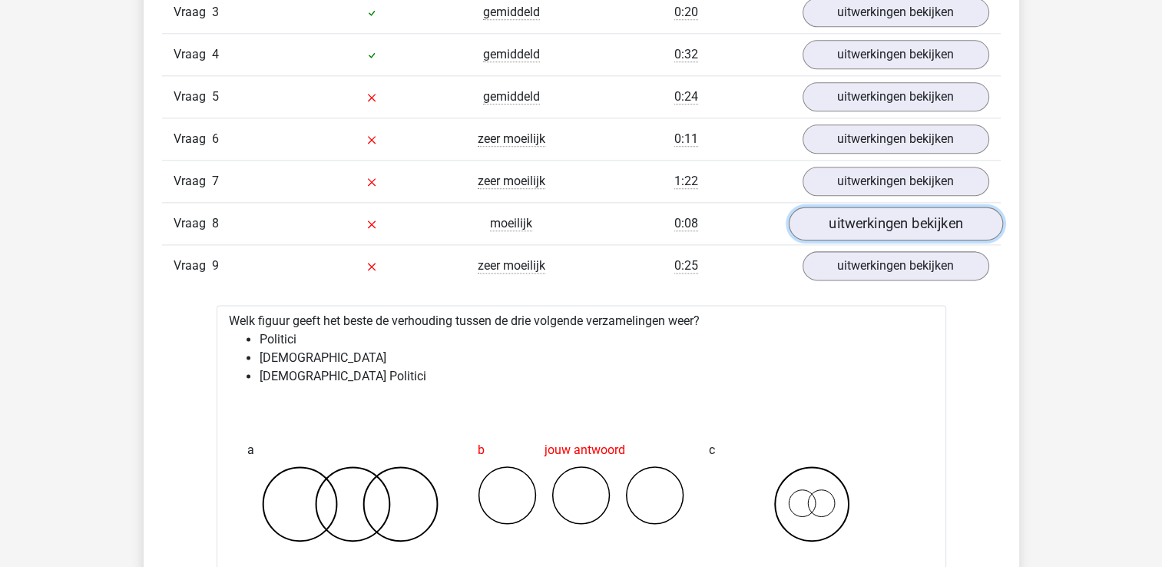
click at [866, 224] on link "uitwerkingen bekijken" at bounding box center [895, 224] width 214 height 34
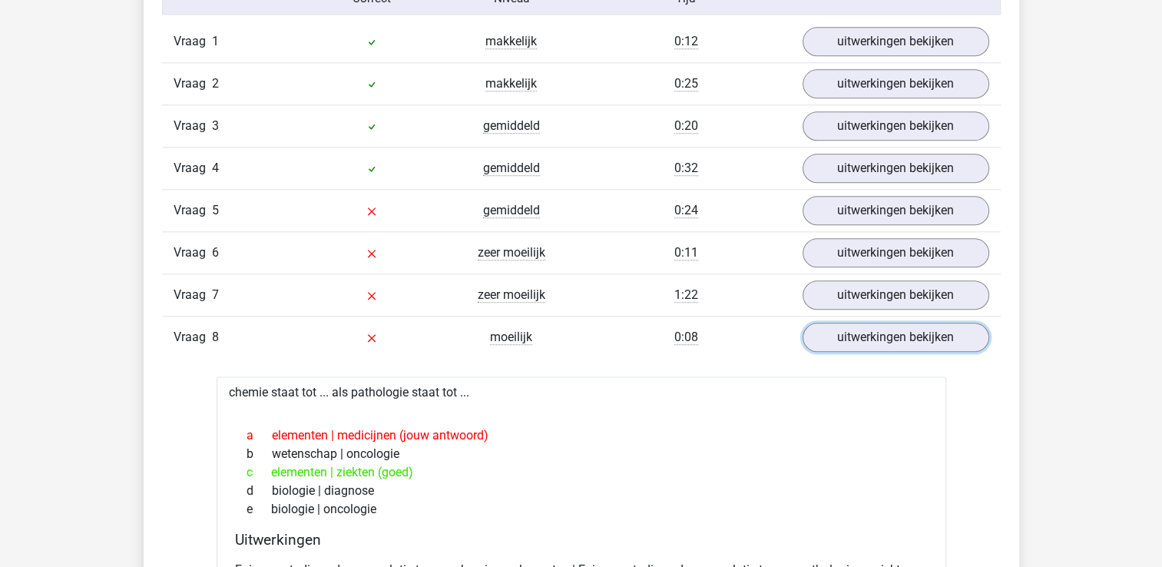
scroll to position [1803, 0]
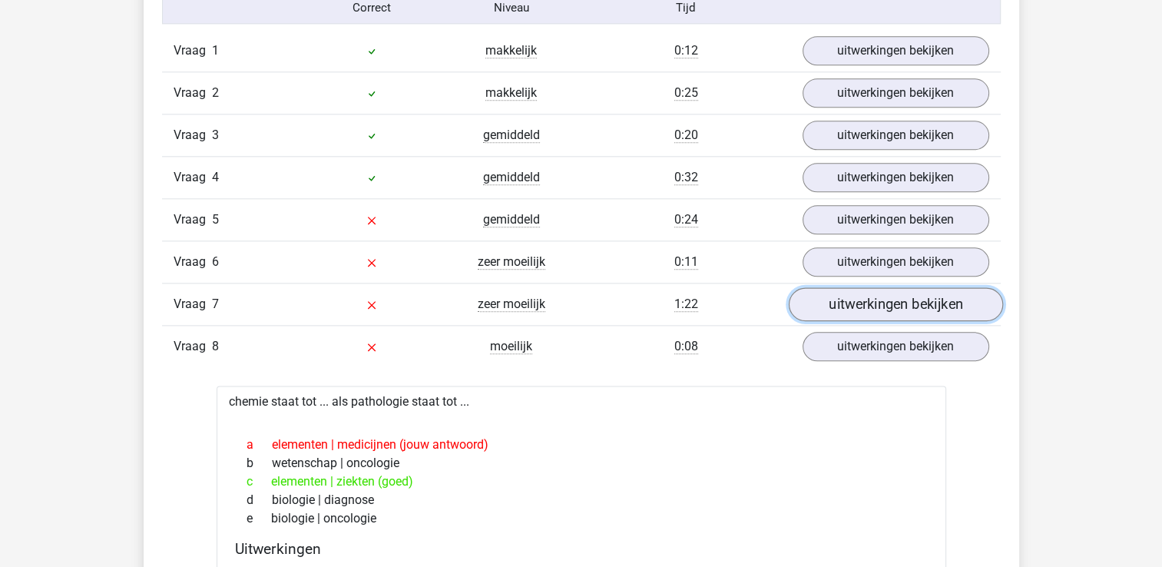
click at [871, 299] on link "uitwerkingen bekijken" at bounding box center [895, 304] width 214 height 34
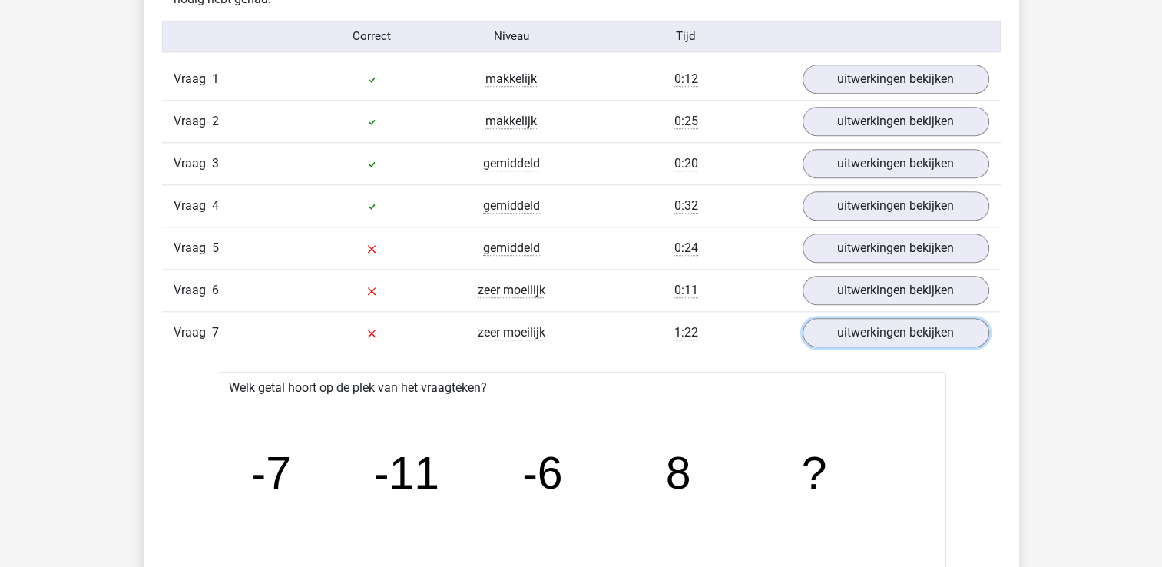
scroll to position [1770, 0]
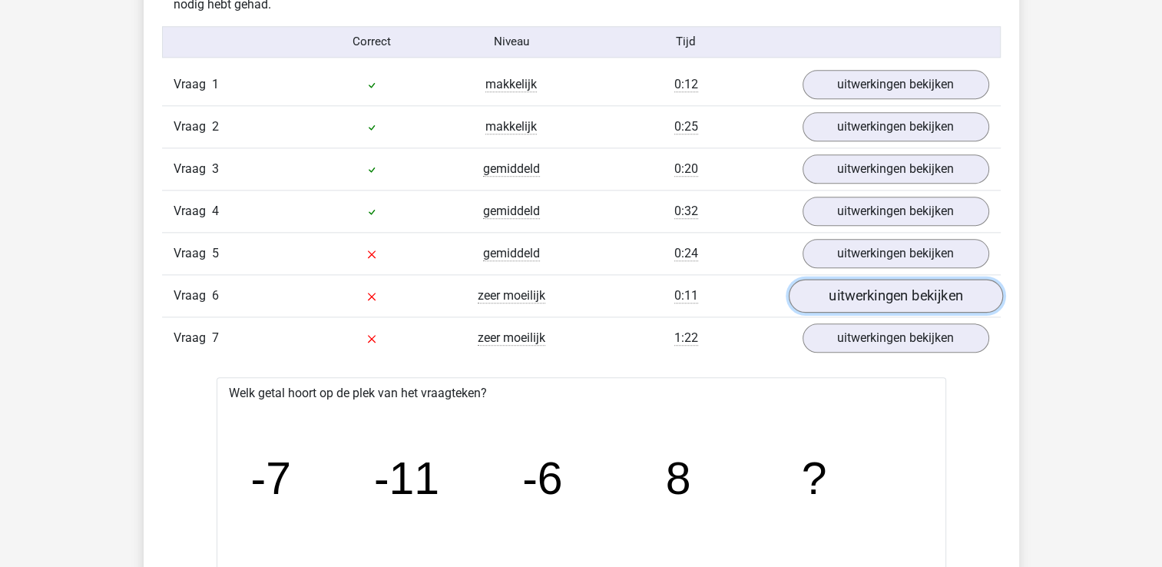
click at [842, 280] on link "uitwerkingen bekijken" at bounding box center [895, 296] width 214 height 34
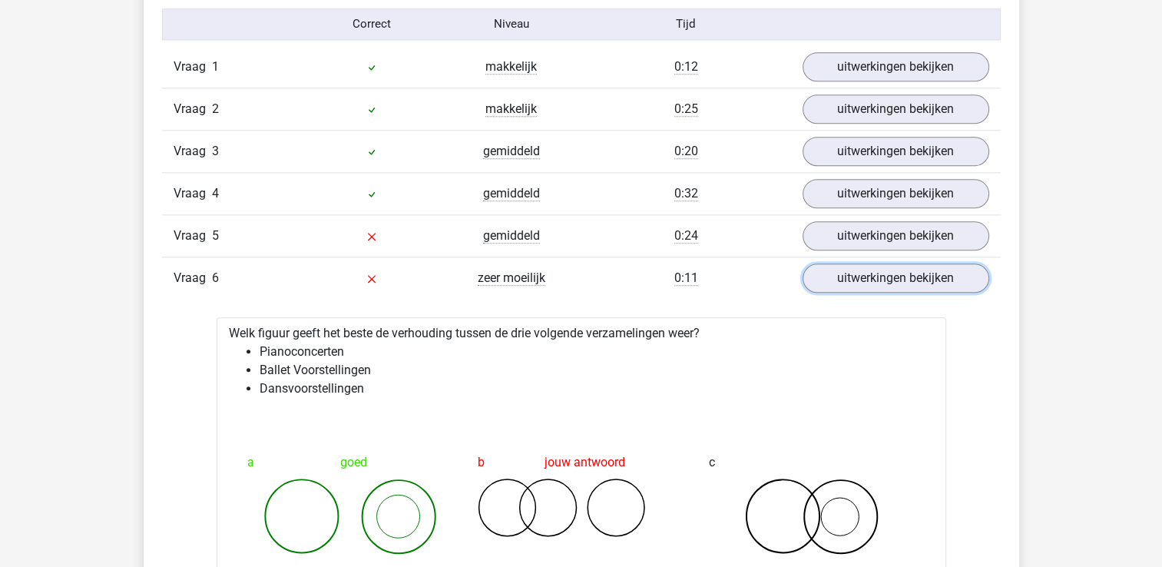
scroll to position [1787, 0]
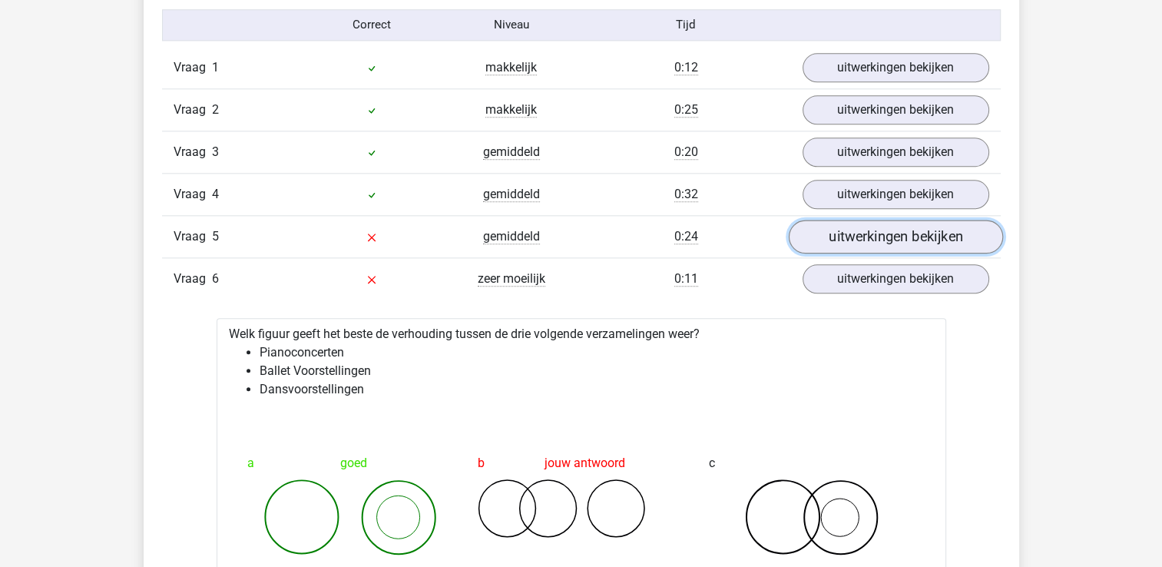
click at [892, 233] on link "uitwerkingen bekijken" at bounding box center [895, 237] width 214 height 34
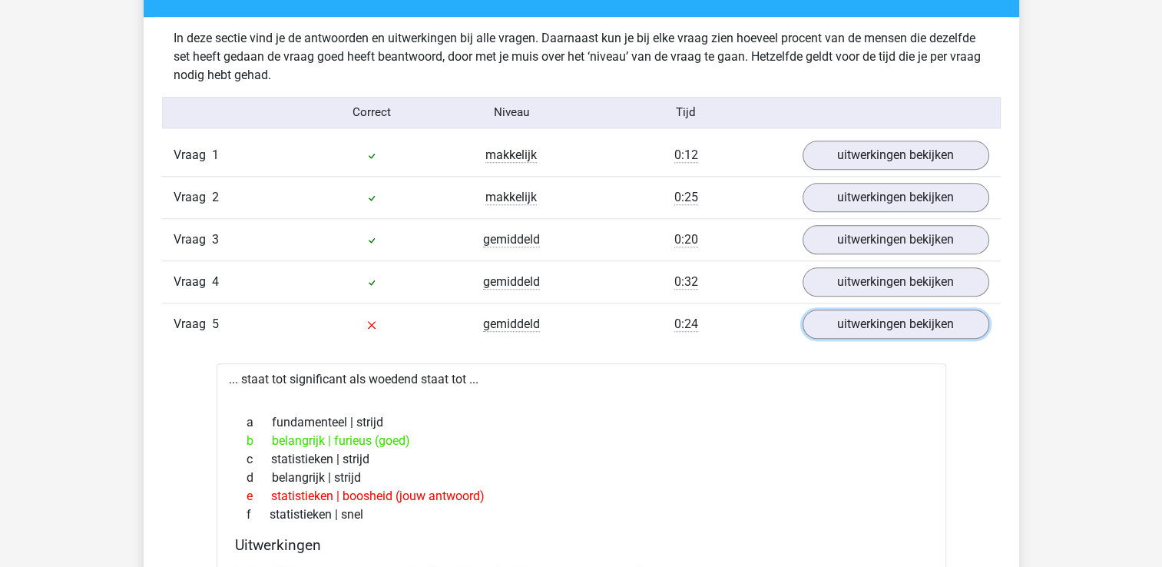
scroll to position [1664, 0]
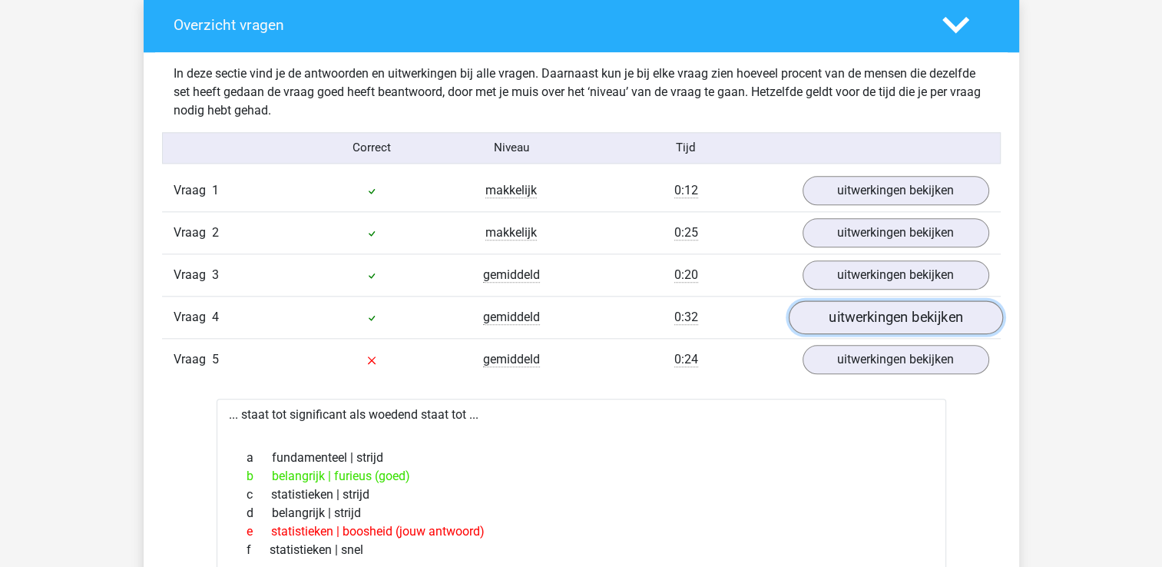
click at [846, 308] on link "uitwerkingen bekijken" at bounding box center [895, 317] width 214 height 34
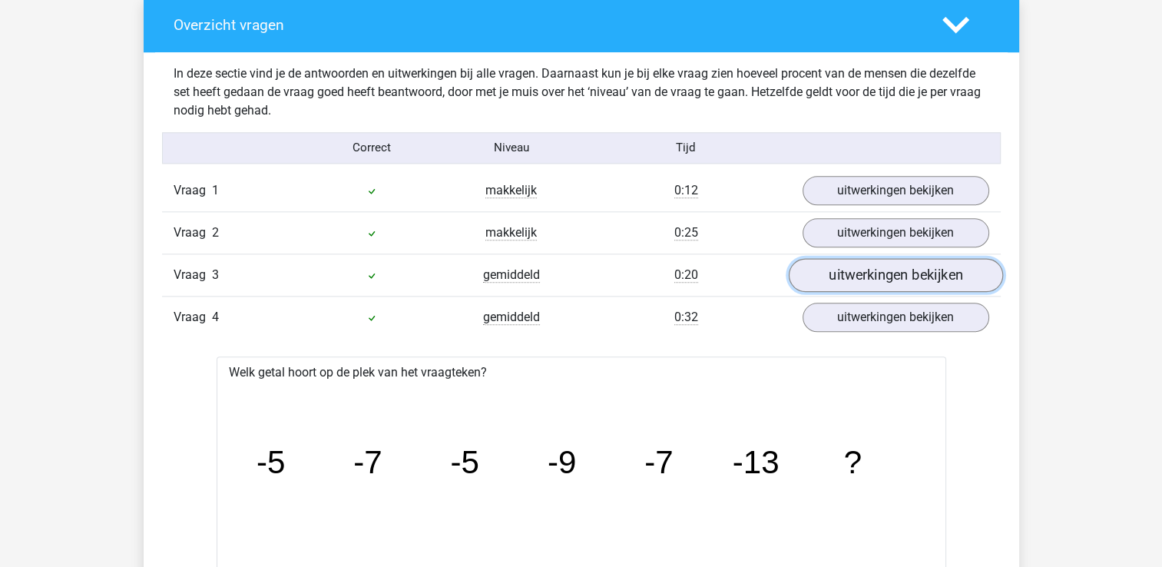
click at [863, 269] on link "uitwerkingen bekijken" at bounding box center [895, 275] width 214 height 34
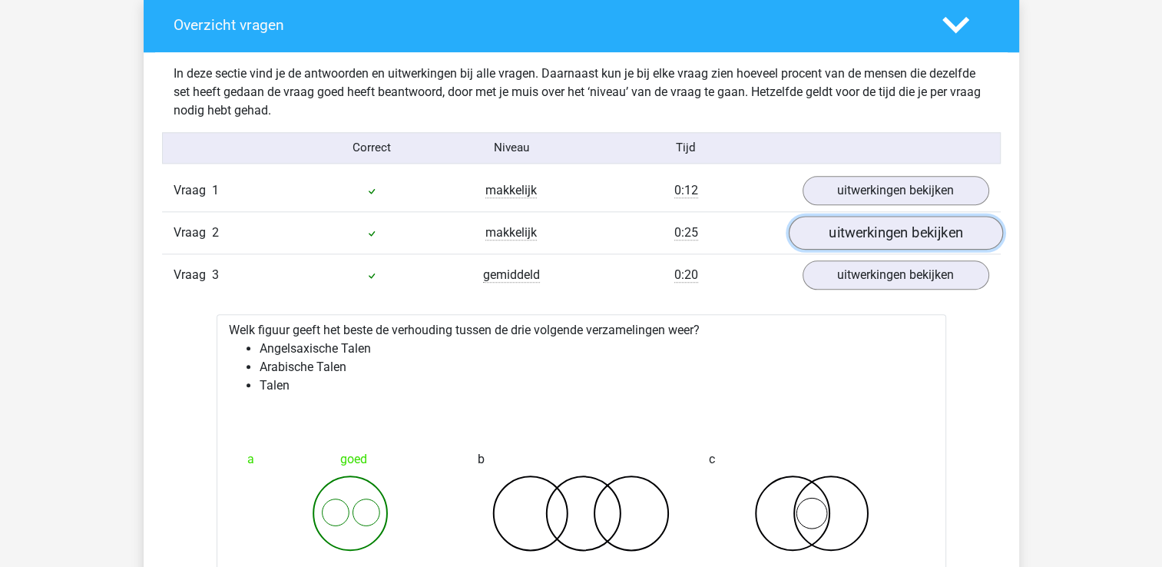
click at [863, 240] on link "uitwerkingen bekijken" at bounding box center [895, 233] width 214 height 34
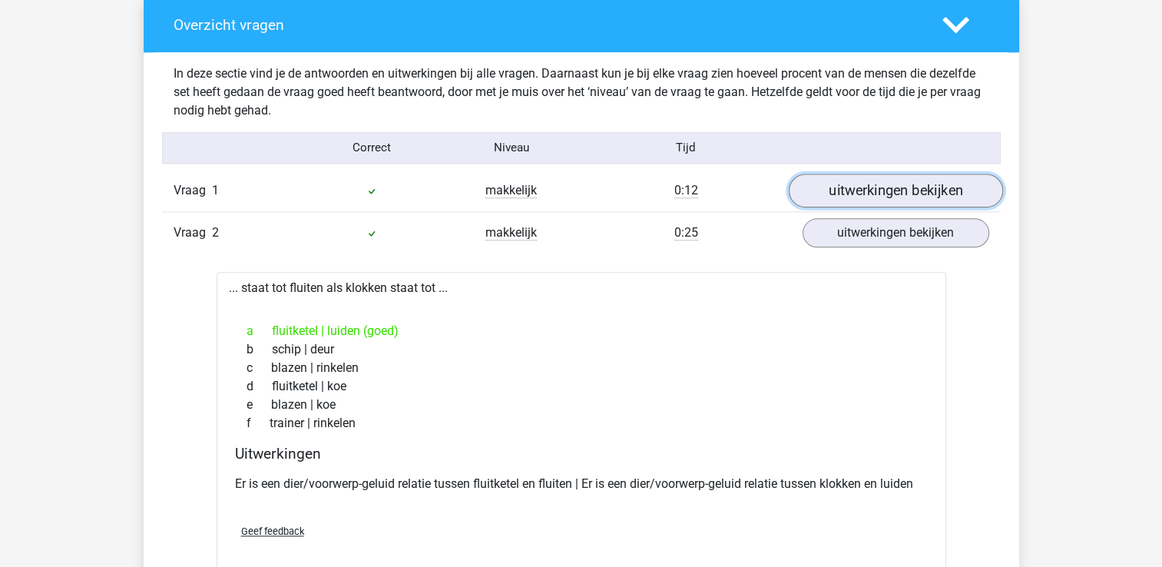
click at [879, 200] on link "uitwerkingen bekijken" at bounding box center [895, 191] width 214 height 34
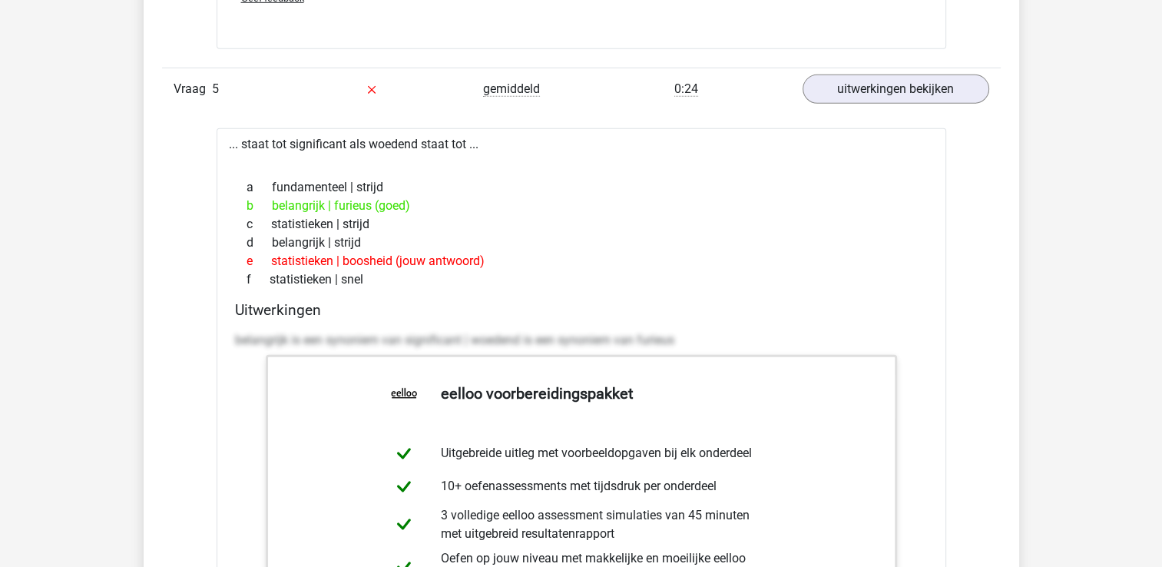
scroll to position [5026, 0]
